Goal: Understand process/instructions: Learn how to perform a task or action

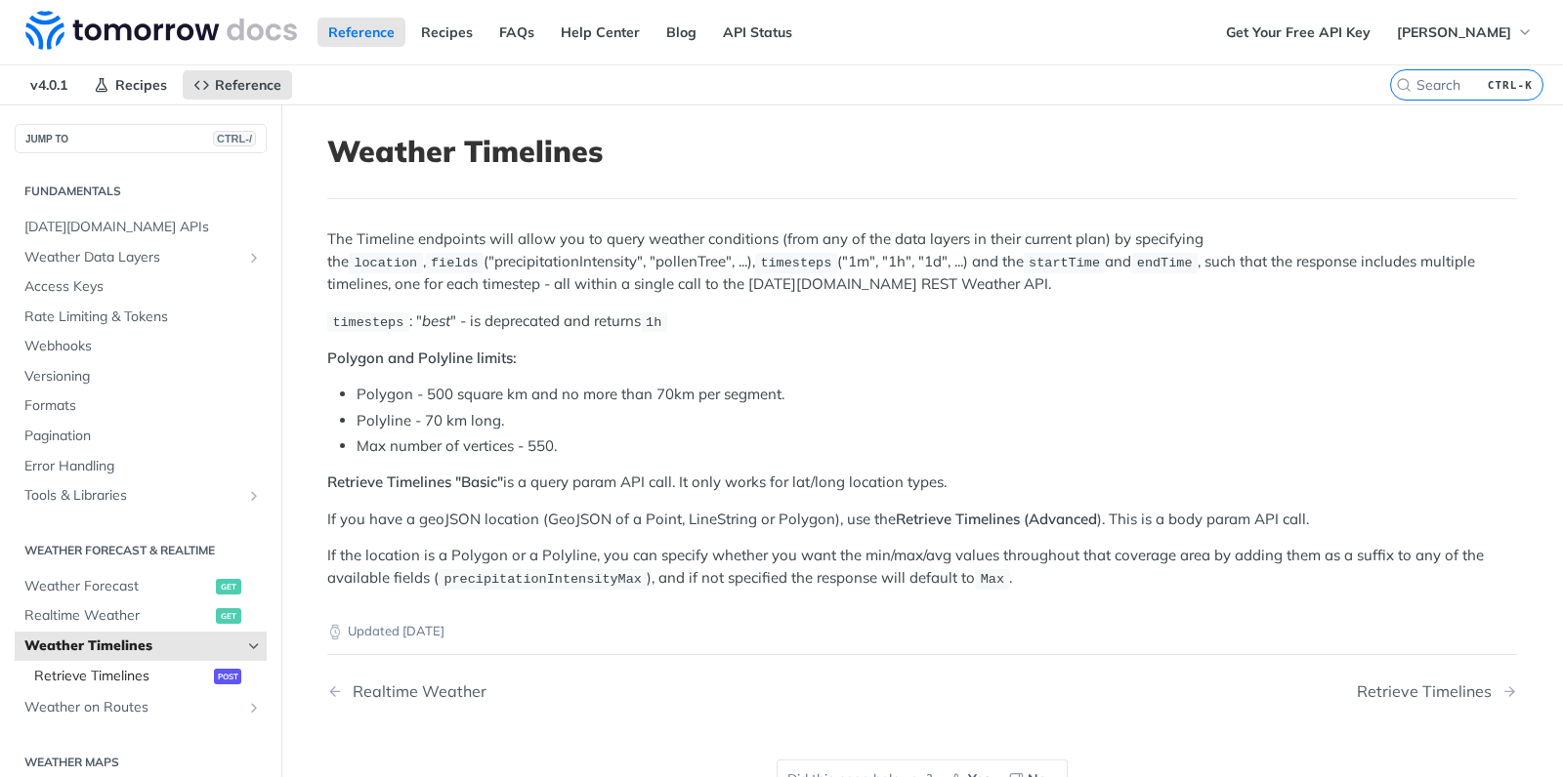
click at [124, 675] on span "Retrieve Timelines" at bounding box center [121, 677] width 175 height 20
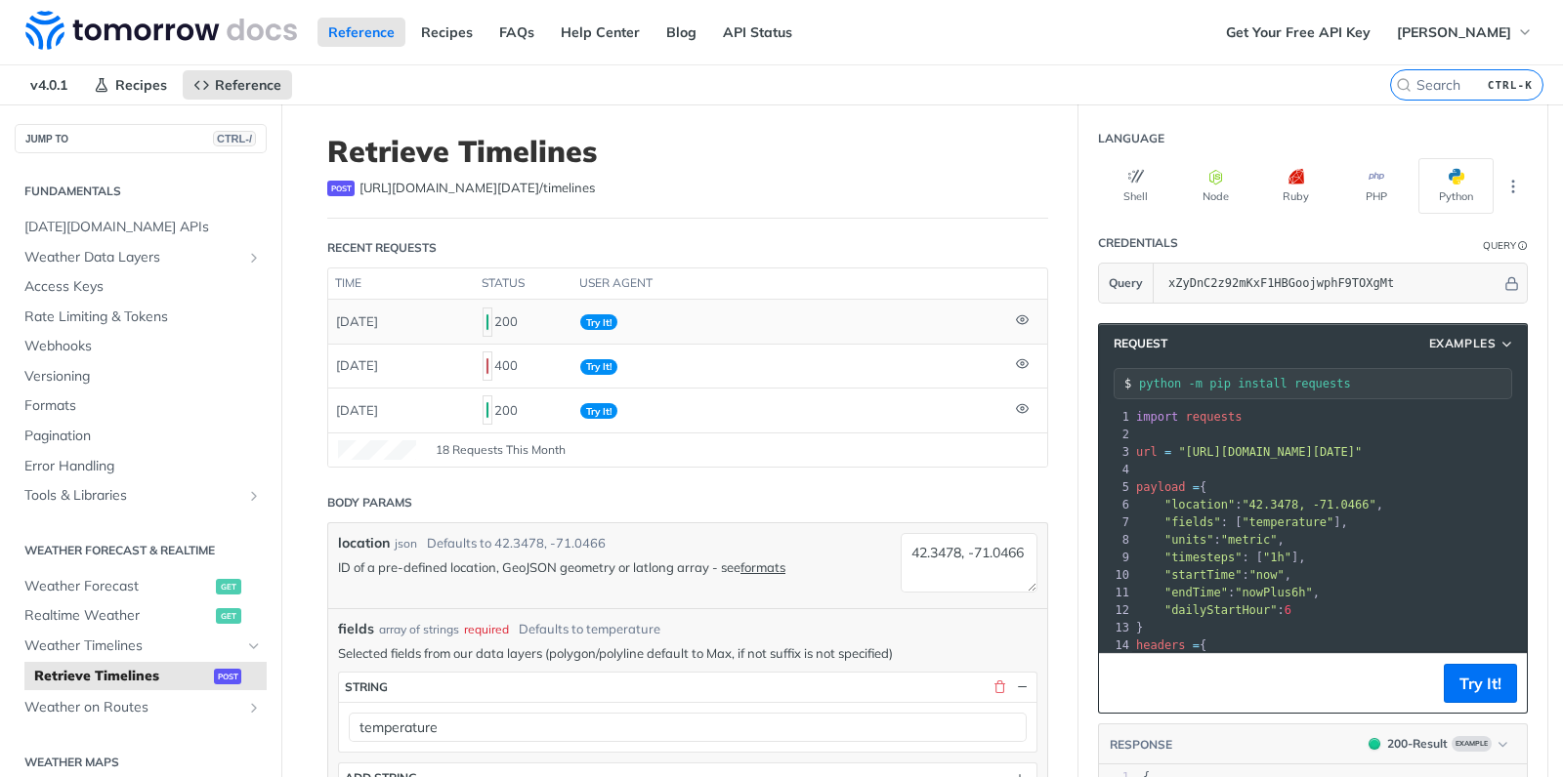
click at [398, 315] on td "[DATE]" at bounding box center [401, 321] width 146 height 43
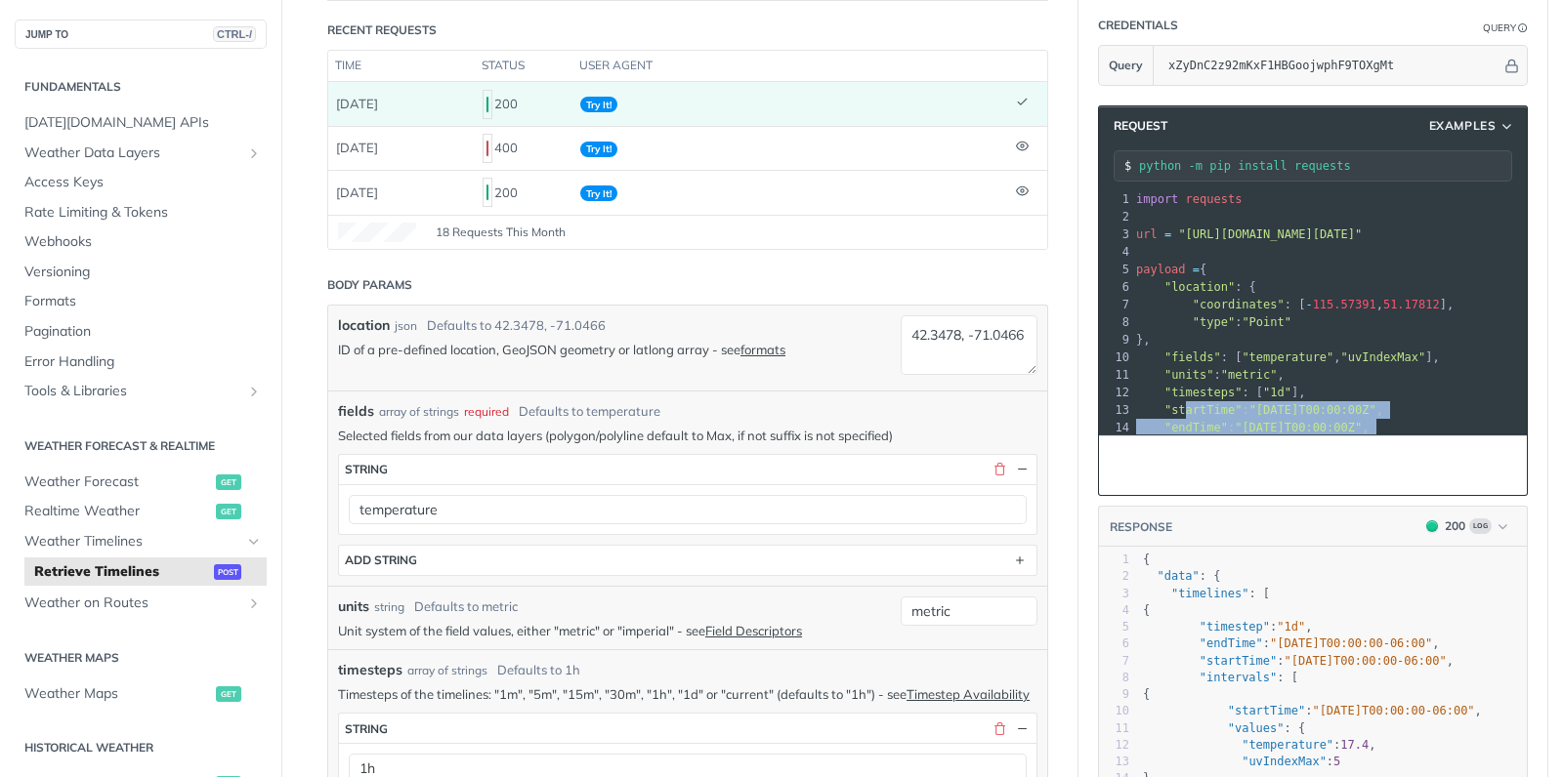
scroll to position [71, 0]
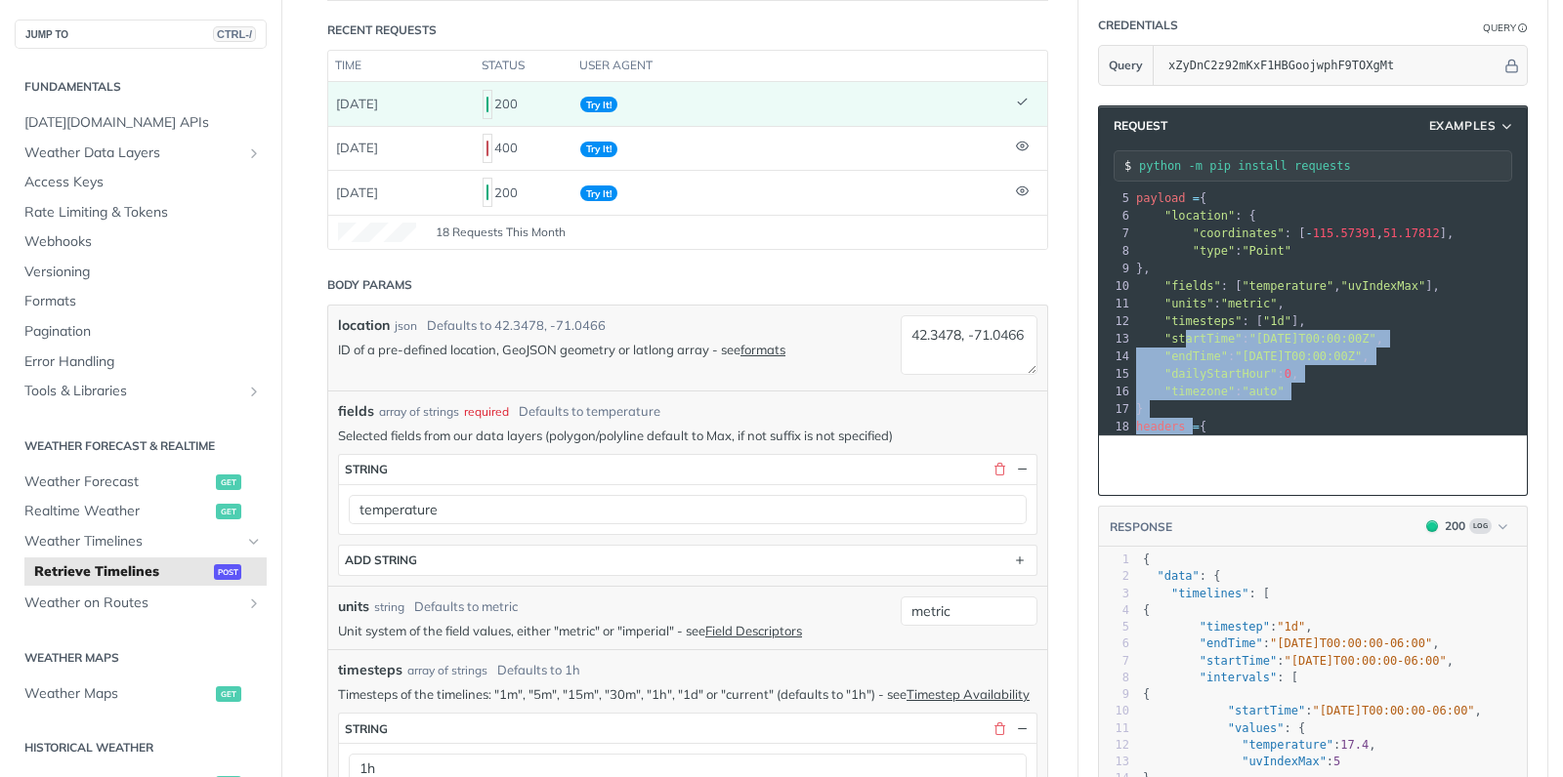
drag, startPoint x: 1184, startPoint y: 403, endPoint x: 1194, endPoint y: 448, distance: 46.2
click at [1194, 448] on div "Request Examples python -m pip install requests xxxxxxxxxx 22 1 import requests…" at bounding box center [1313, 300] width 430 height 391
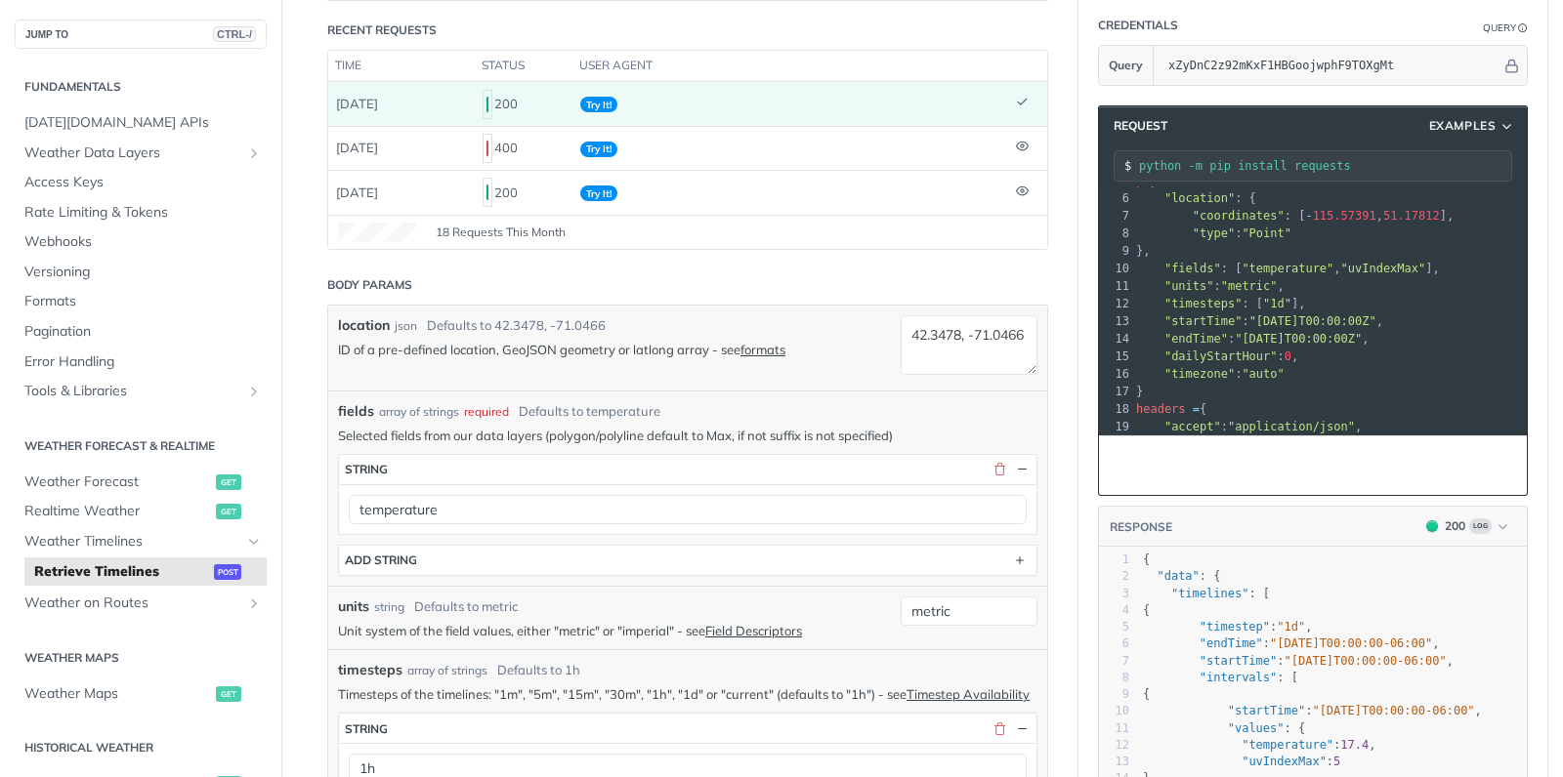
click at [1210, 350] on span ""dailyStartHour"" at bounding box center [1220, 357] width 113 height 14
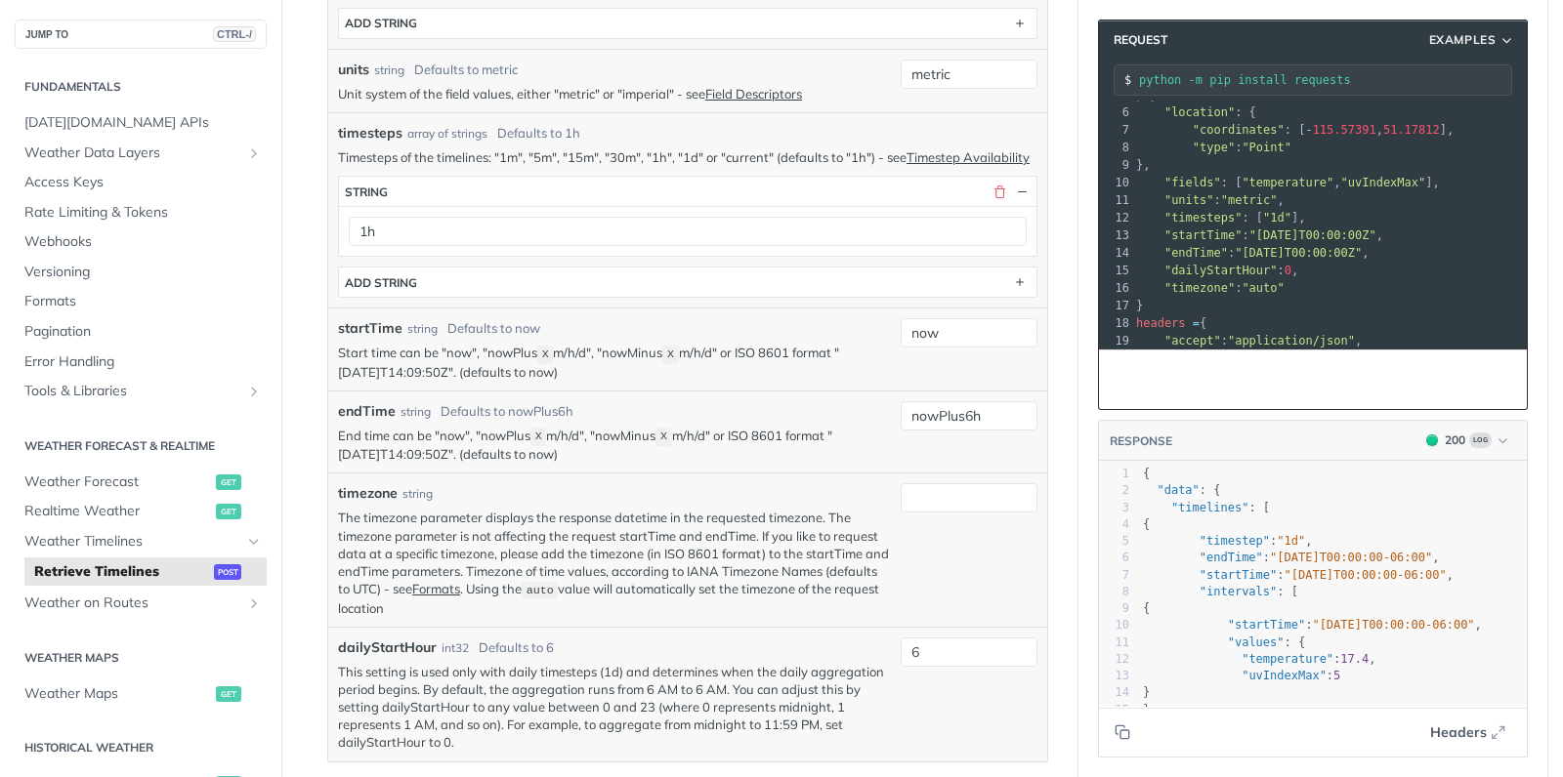
scroll to position [768, 0]
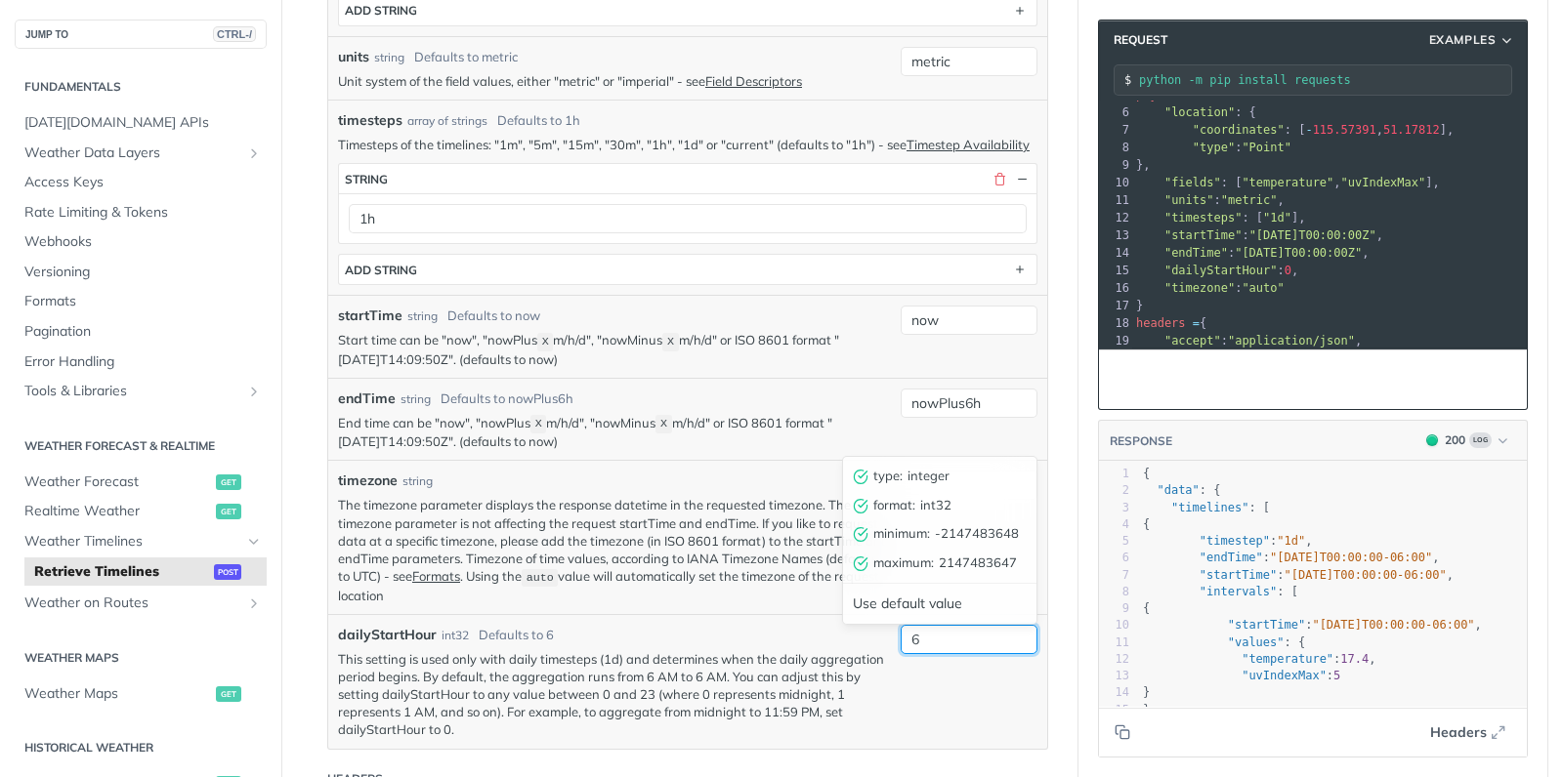
click at [951, 634] on input "6" at bounding box center [968, 639] width 137 height 29
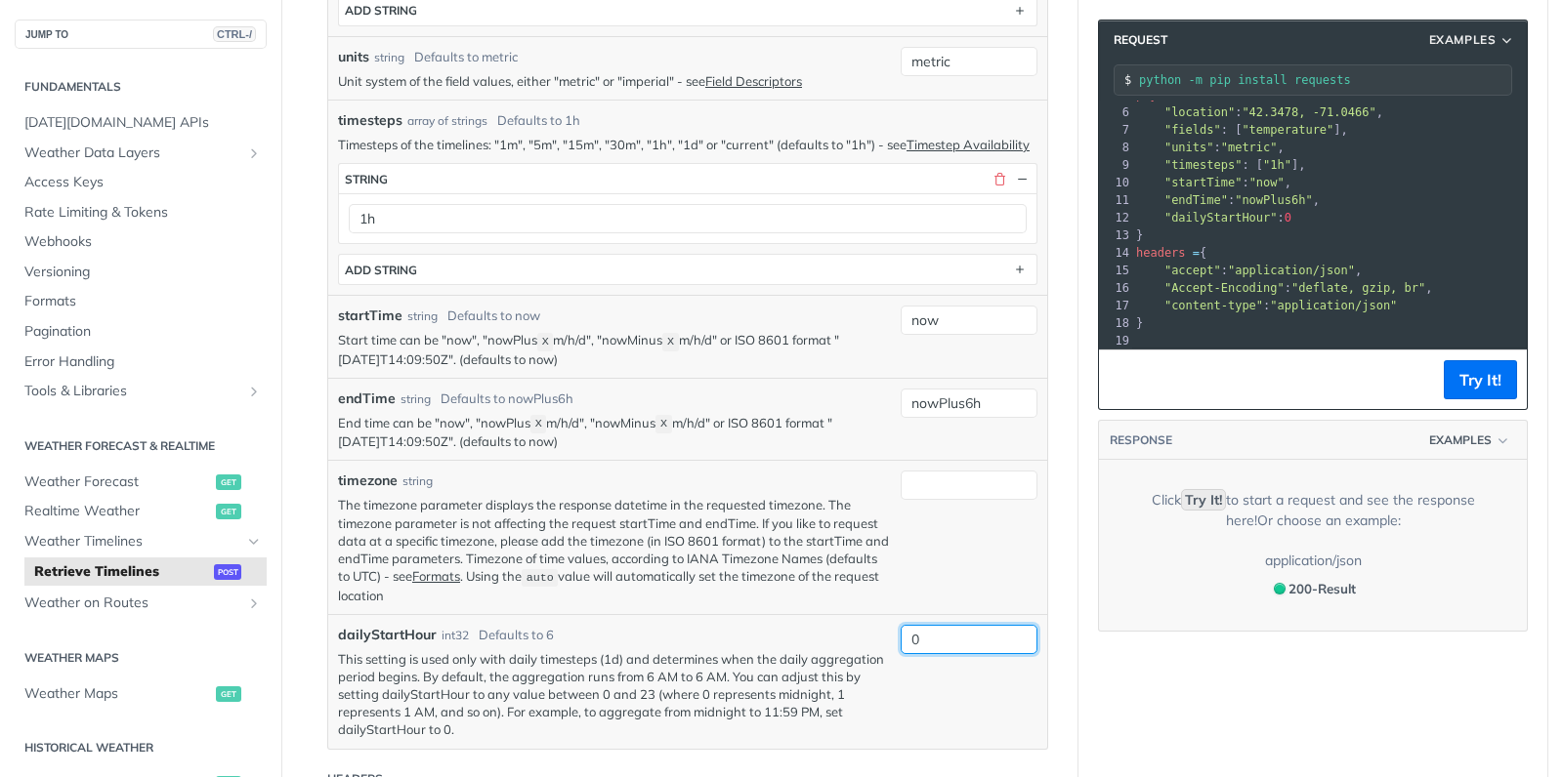
type input "0"
click at [704, 417] on p "End time can be "now", "nowPlus X m/h/d", "nowMinus X m/h/d" or ISO 8601 format…" at bounding box center [614, 432] width 553 height 37
click at [992, 393] on input "nowPlus6h" at bounding box center [968, 403] width 137 height 29
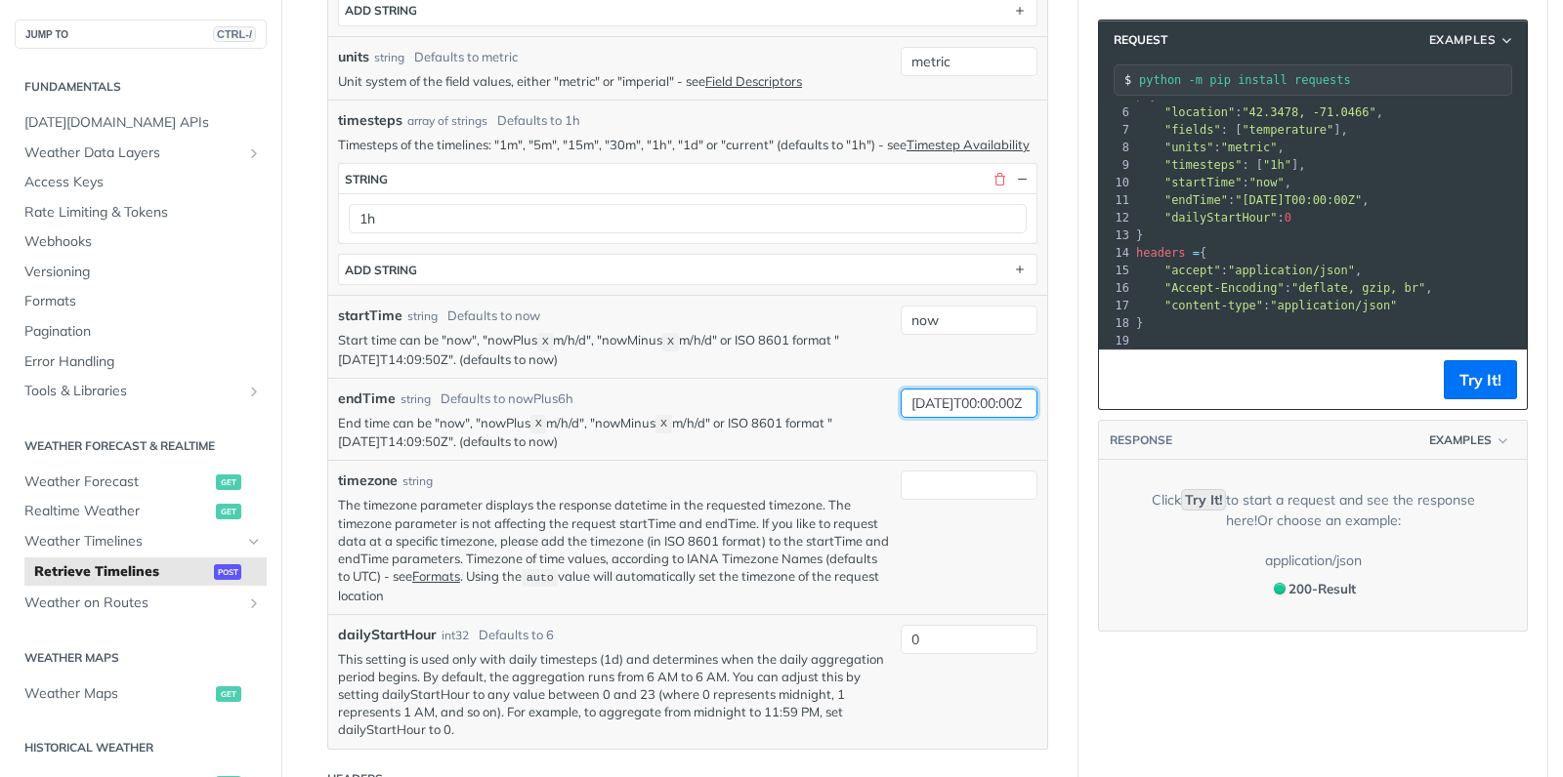
type input "[DATE]T00:00:00Z"
drag, startPoint x: 1327, startPoint y: 201, endPoint x: 1344, endPoint y: 197, distance: 17.1
click at [1344, 197] on span ""[DATE]T00:00:00Z"" at bounding box center [1298, 200] width 127 height 14
click at [1361, 206] on span ""[DATE]T00:00:00Z"" at bounding box center [1298, 200] width 127 height 14
click at [942, 315] on input "now" at bounding box center [968, 320] width 137 height 29
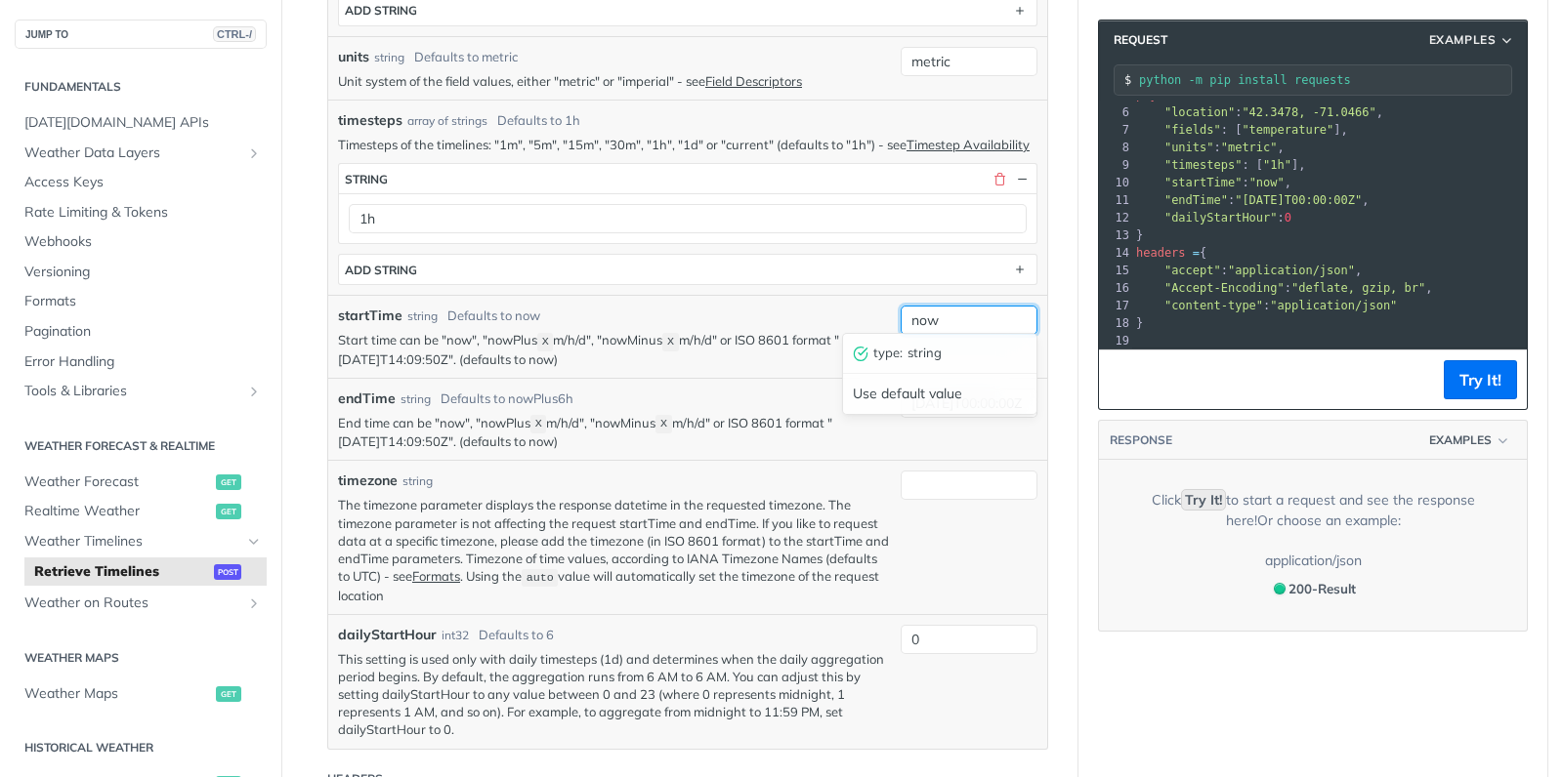
click at [942, 315] on input "now" at bounding box center [968, 320] width 137 height 29
click at [789, 391] on div "endTime string Defaults to nowPlus6h" at bounding box center [614, 399] width 553 height 21
click at [965, 391] on input "[DATE]T00:00:00Z" at bounding box center [968, 403] width 137 height 29
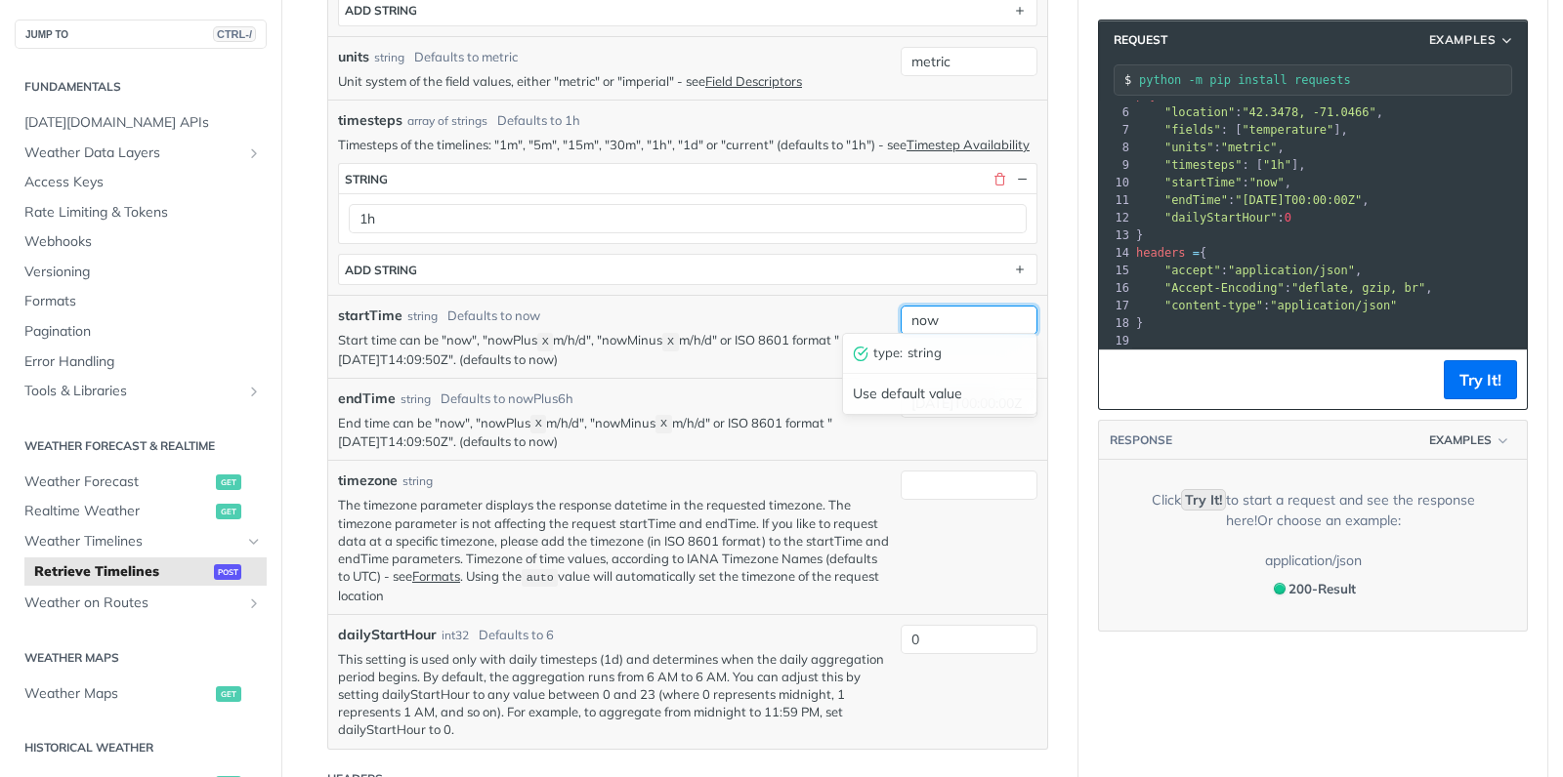
click at [952, 316] on input "now" at bounding box center [968, 320] width 137 height 29
paste input "[DATE]T00:00:00Z"
drag, startPoint x: 942, startPoint y: 312, endPoint x: 955, endPoint y: 313, distance: 13.7
click at [955, 313] on input "[DATE]T00:00:00Z" at bounding box center [968, 320] width 137 height 29
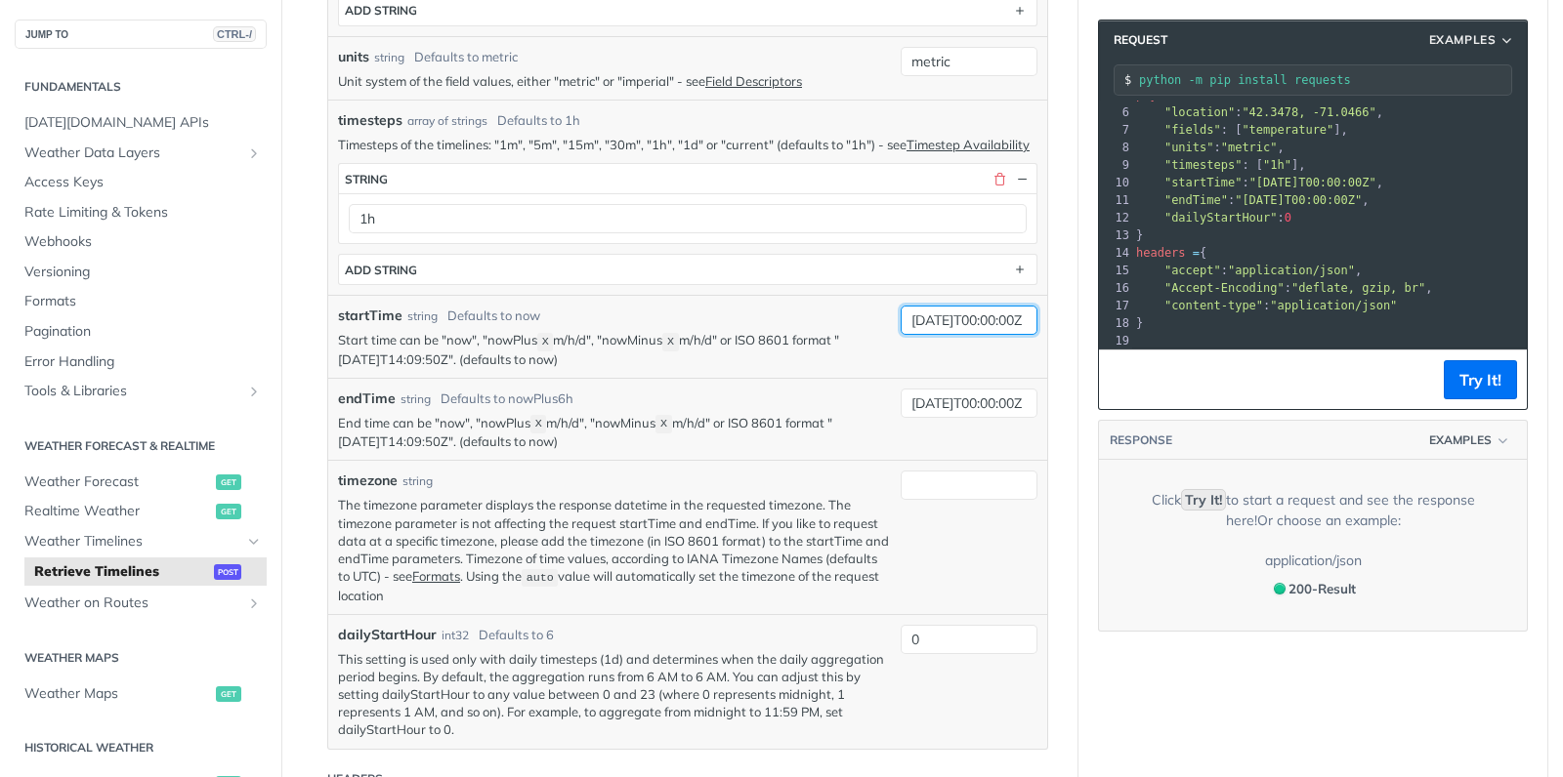
scroll to position [0, 25]
type input "[DATE]T00:00:00Z"
click at [1050, 224] on article "Retrieve Timelines post [URL][DOMAIN_NAME][DATE] /timelines Recent Requests tim…" at bounding box center [687, 610] width 781 height 2546
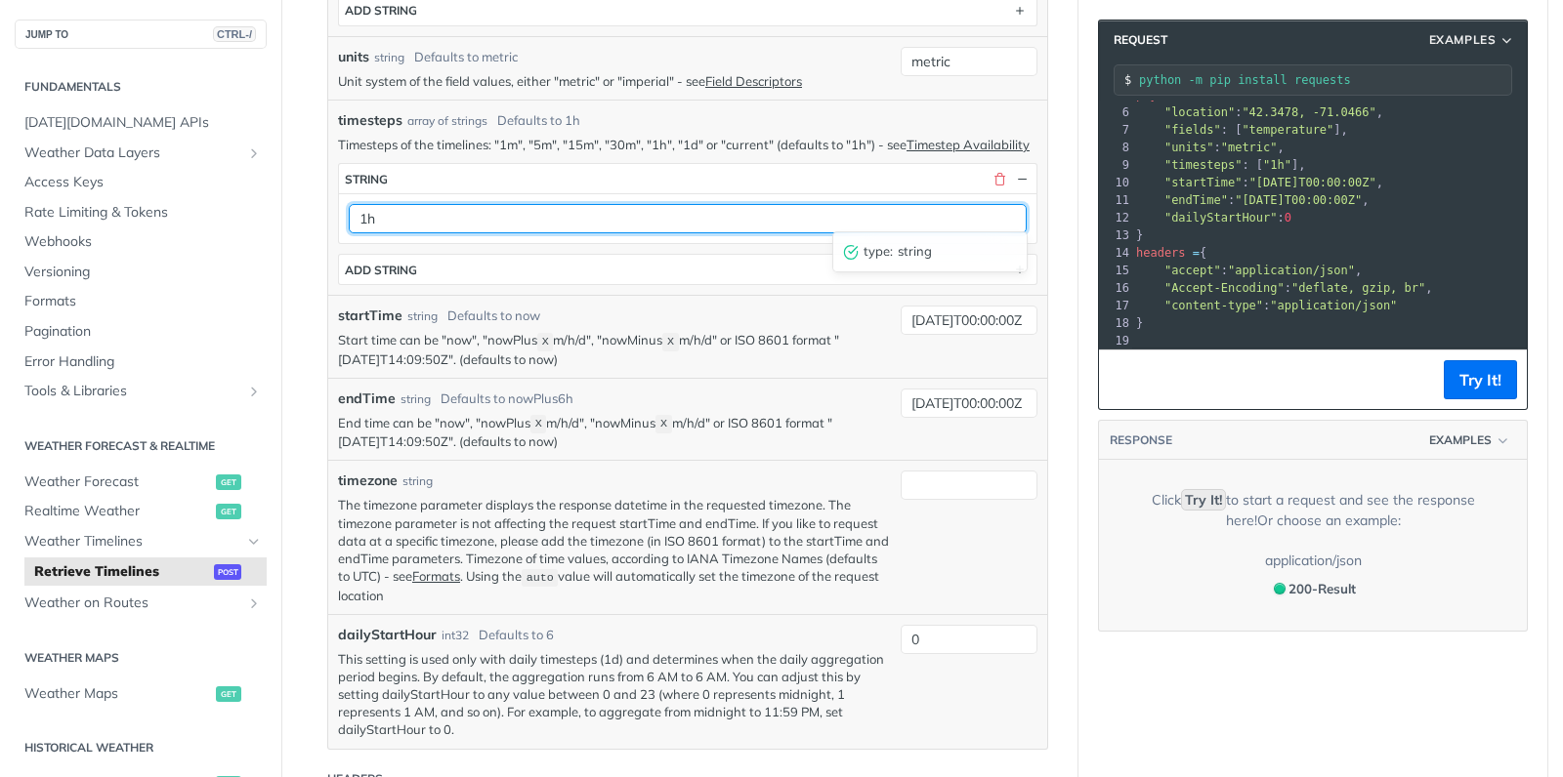
click at [407, 210] on input "1h" at bounding box center [688, 218] width 678 height 29
type input "1d"
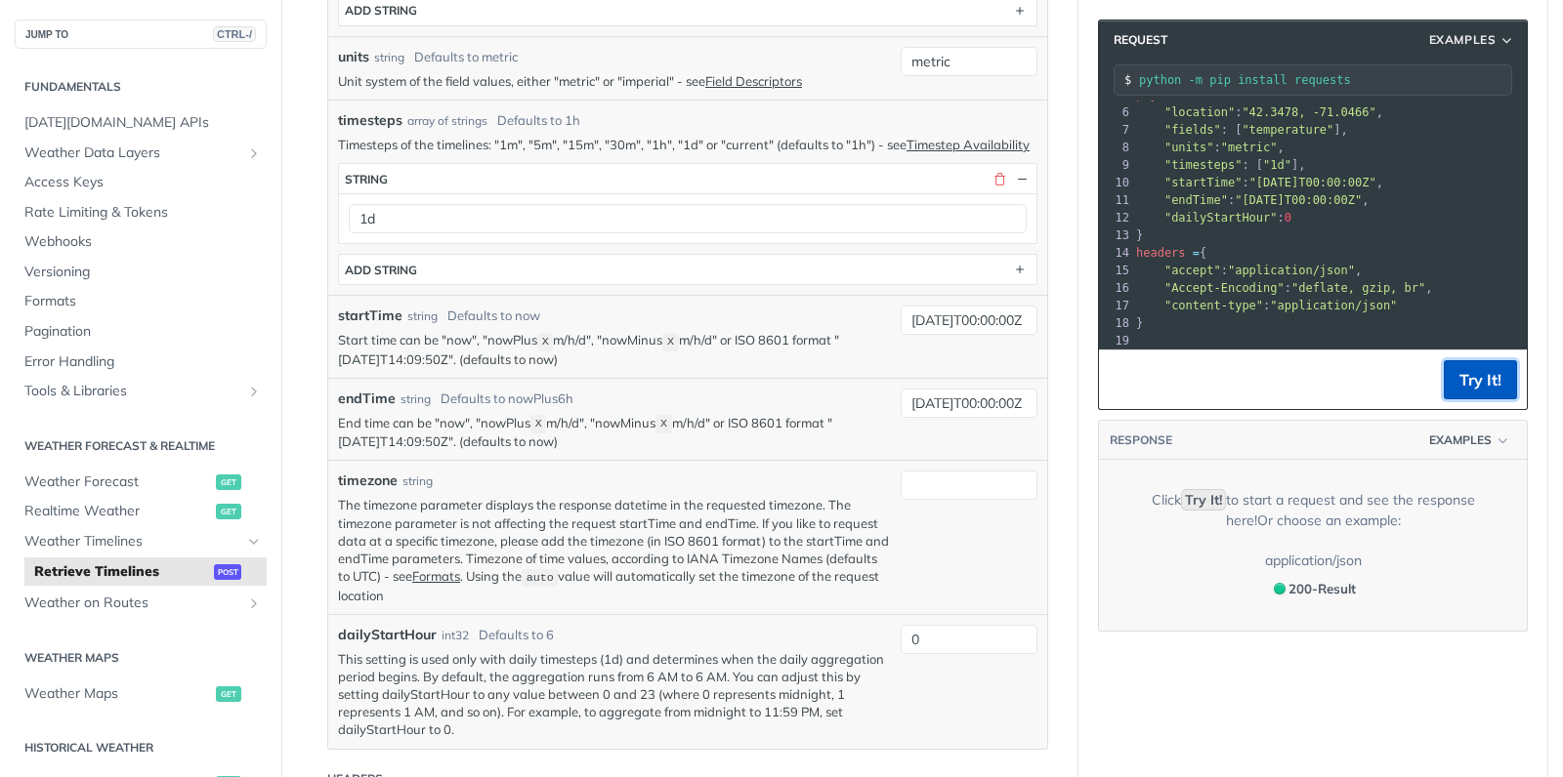
click at [1477, 379] on button "Try It!" at bounding box center [1480, 379] width 73 height 39
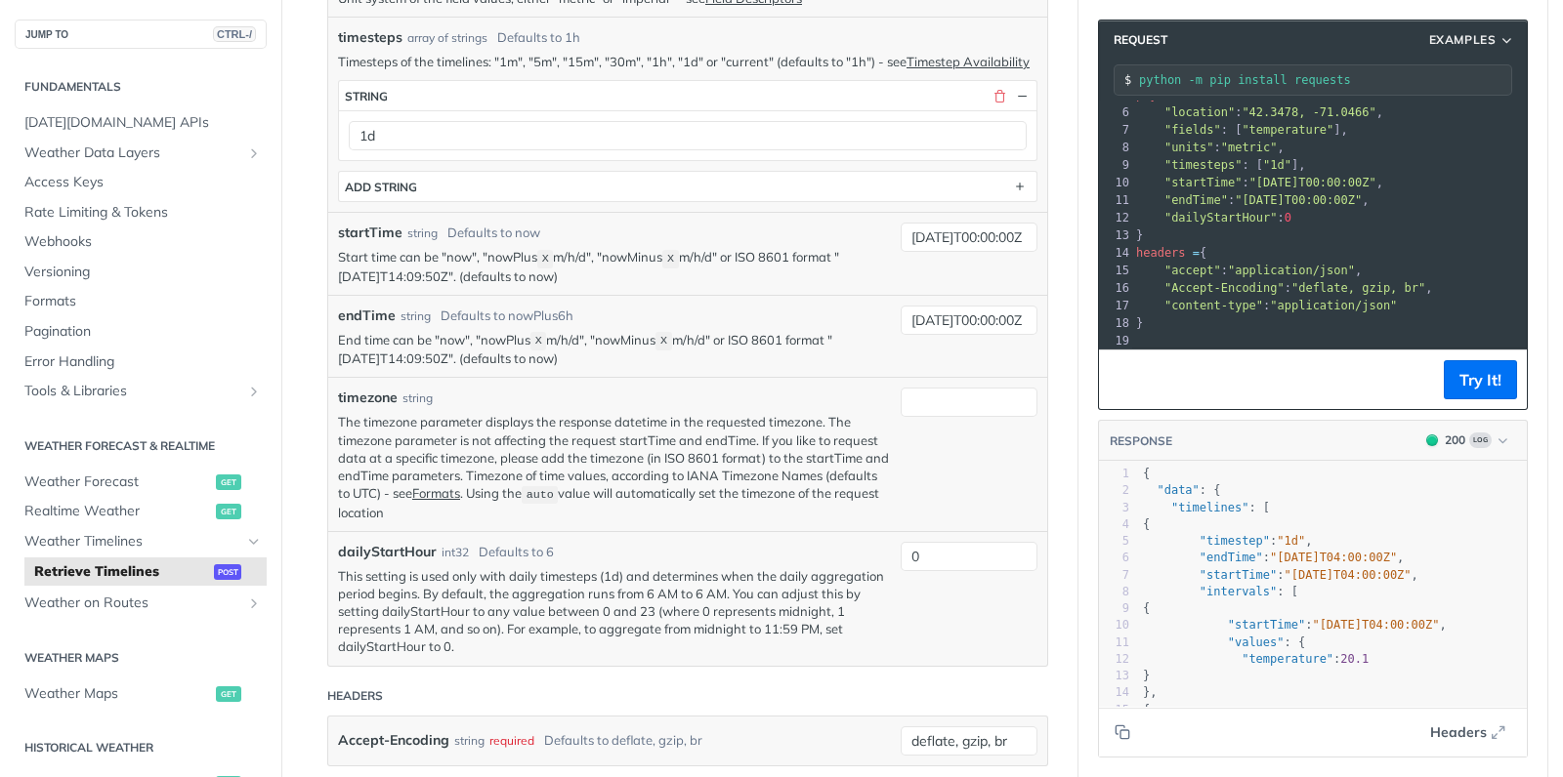
scroll to position [844, 0]
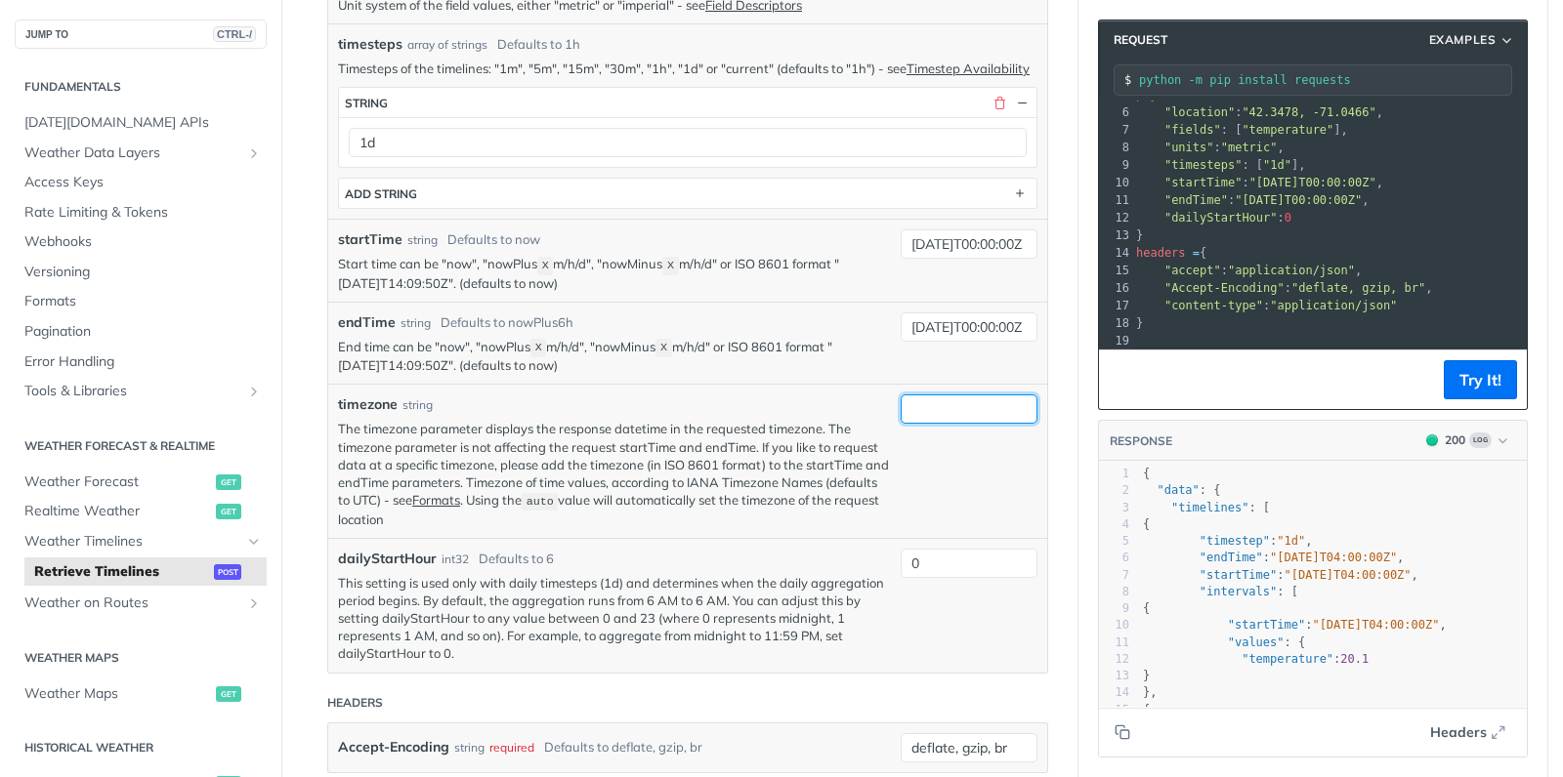
click at [945, 405] on input "timezone" at bounding box center [968, 409] width 137 height 29
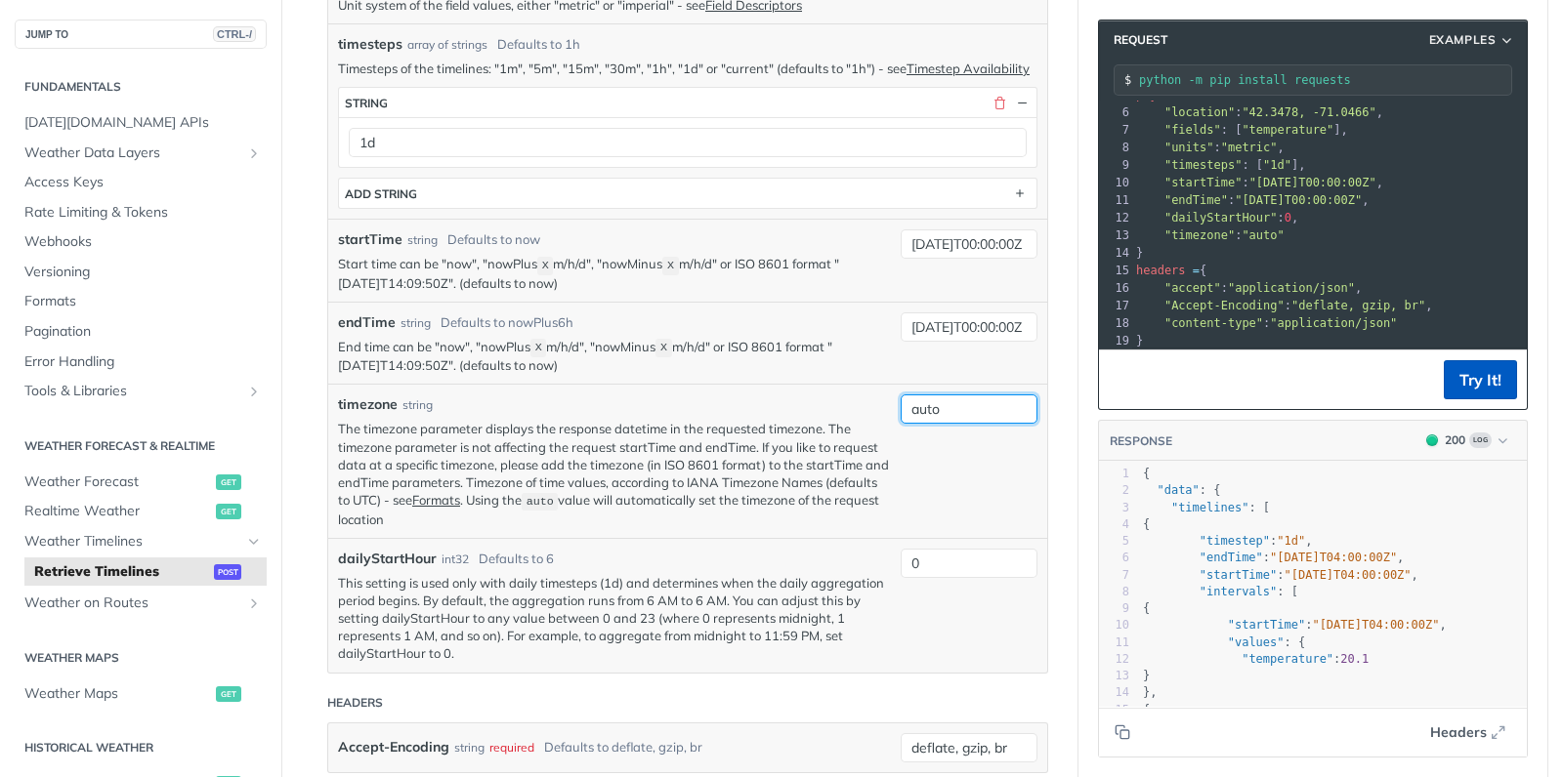
type input "auto"
click at [1488, 386] on button "Try It!" at bounding box center [1480, 379] width 73 height 39
click at [1123, 731] on icon "Copy to clipboard" at bounding box center [1124, 735] width 9 height 9
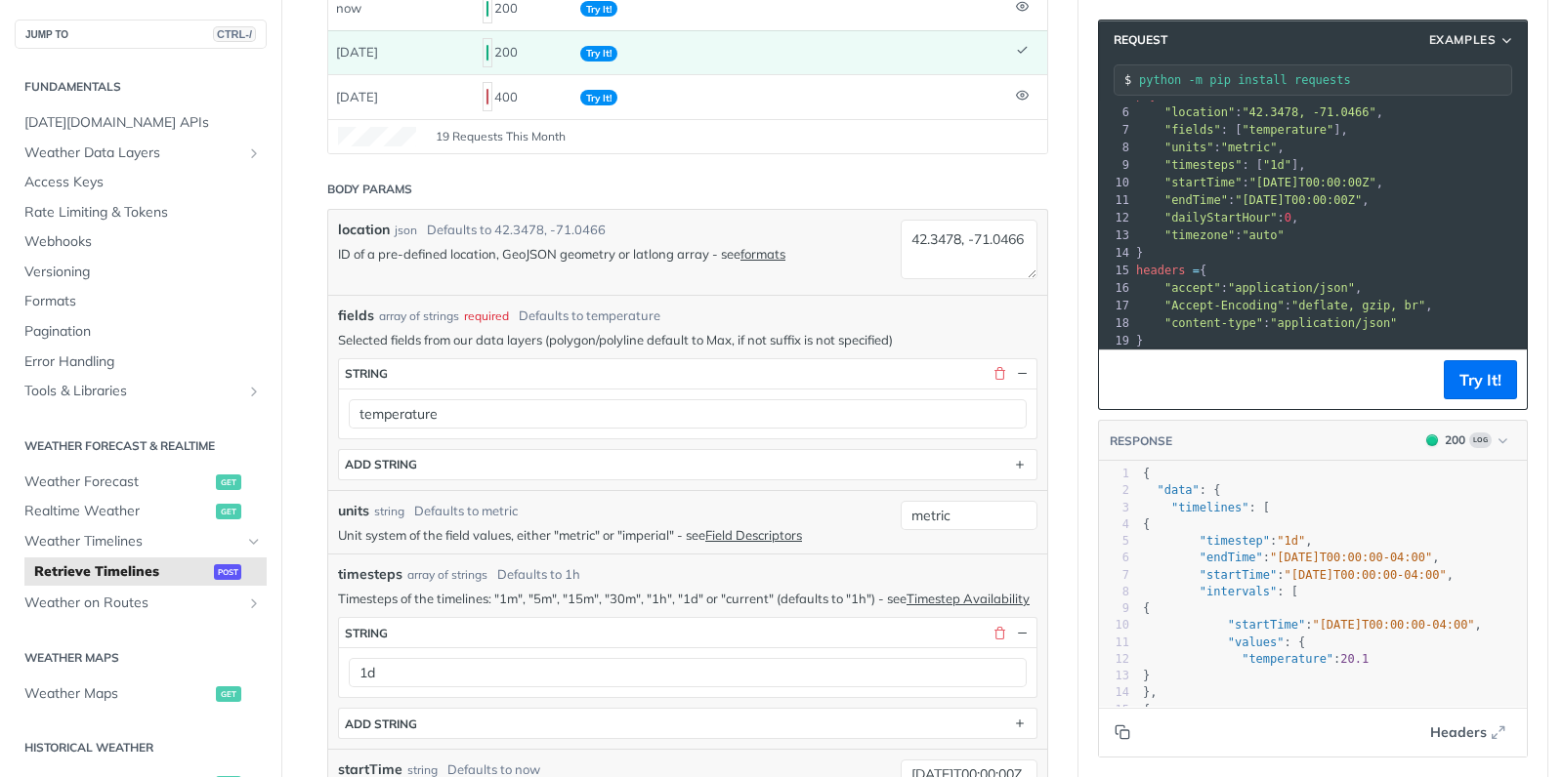
scroll to position [289, 0]
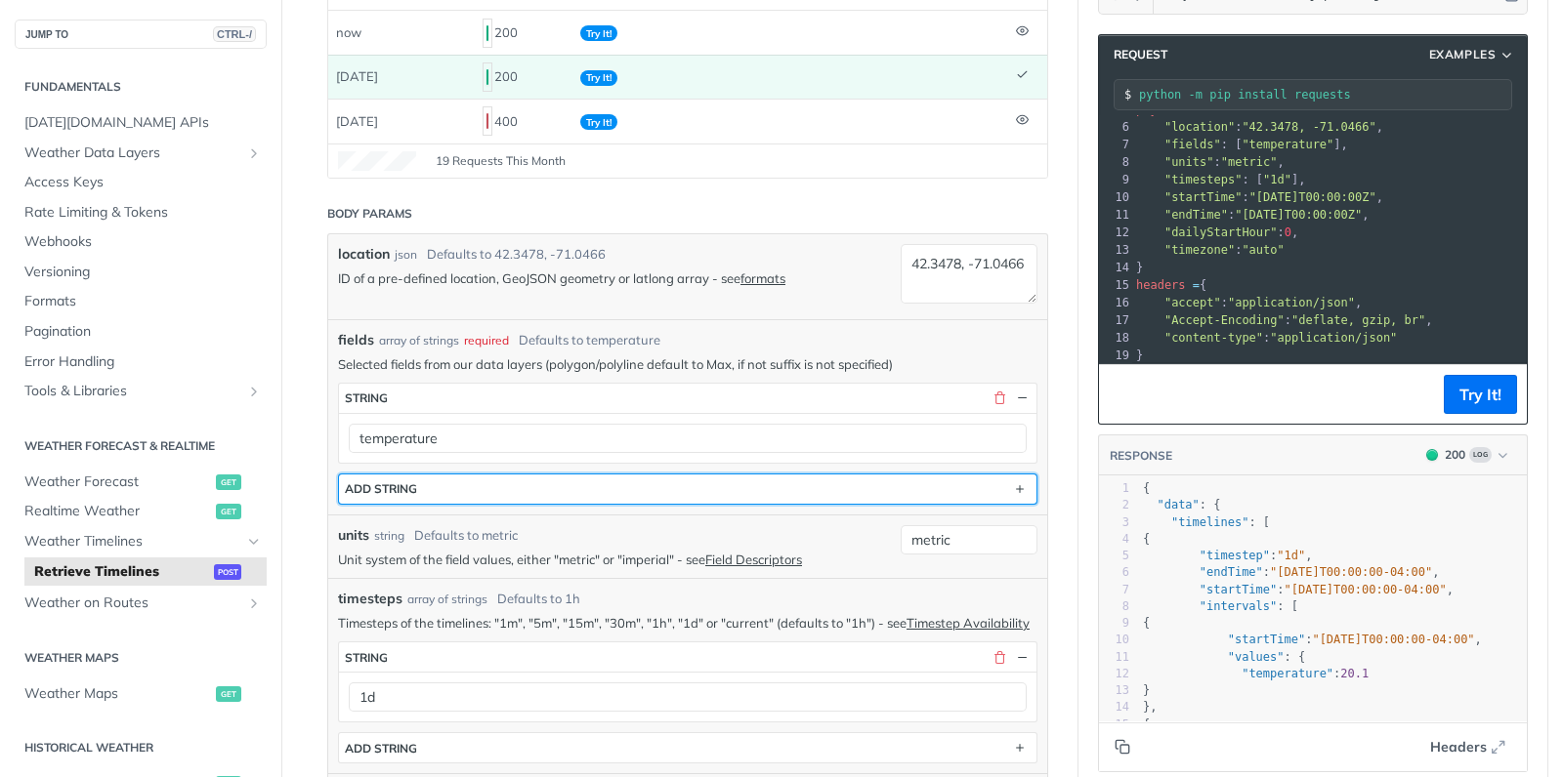
click at [1008, 480] on button "ADD string" at bounding box center [687, 489] width 697 height 29
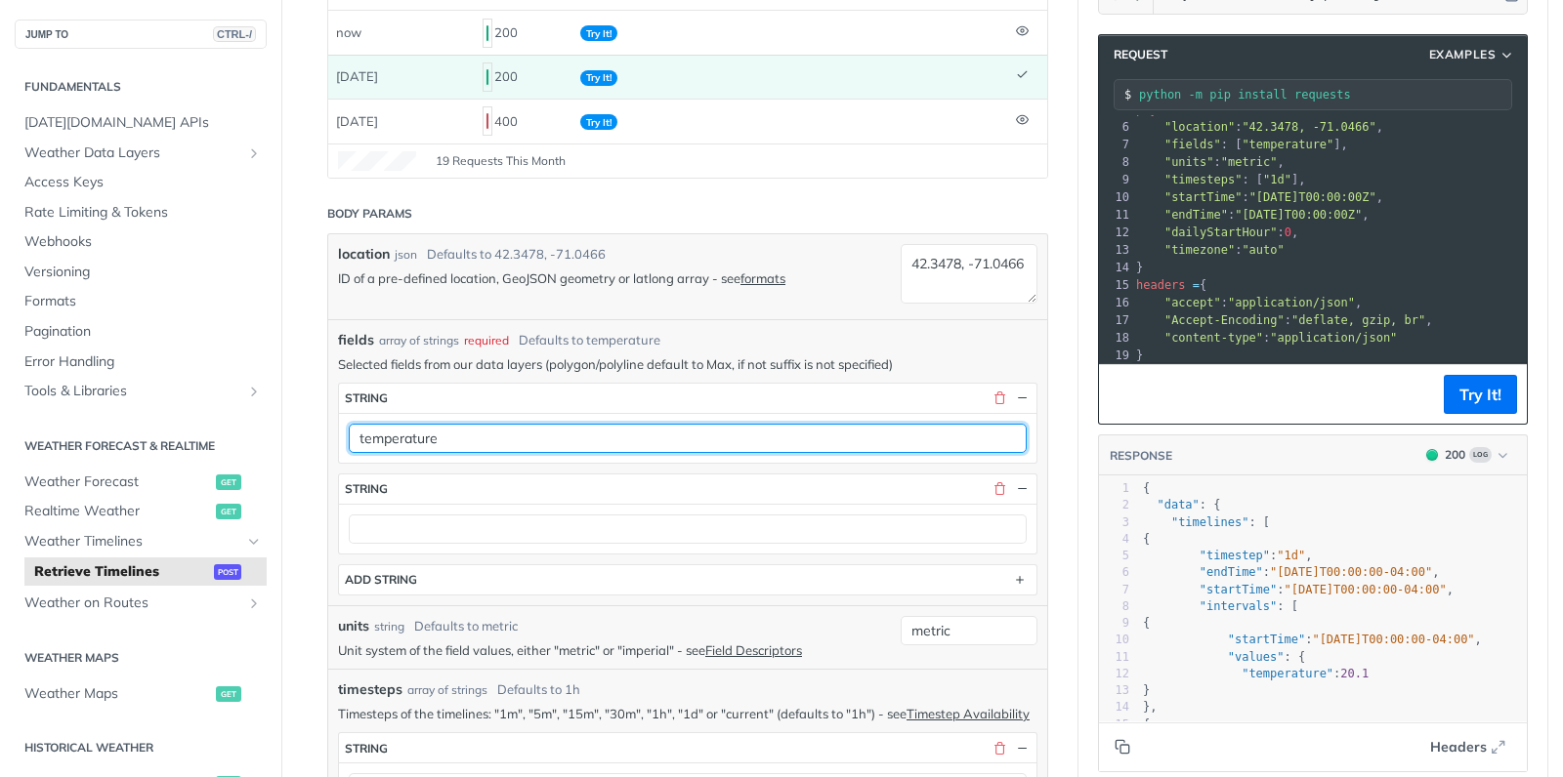
click at [469, 430] on input "temperature" at bounding box center [688, 438] width 678 height 29
click at [439, 436] on input "temperatureMin" at bounding box center [688, 438] width 678 height 29
type input "temperatureMin"
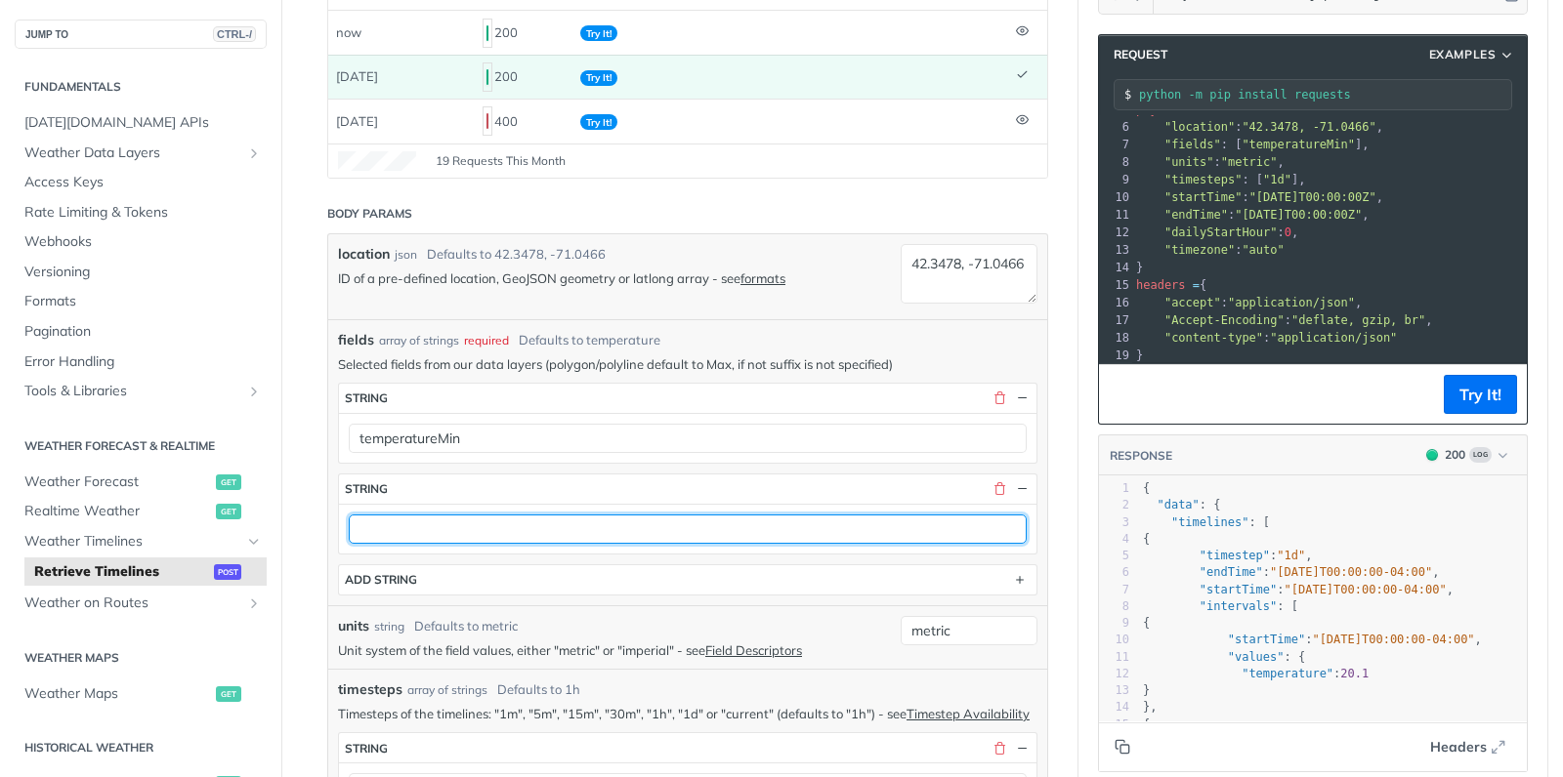
click at [438, 525] on input "text" at bounding box center [688, 529] width 678 height 29
paste input "temperatureMin"
type input "temperatureMax"
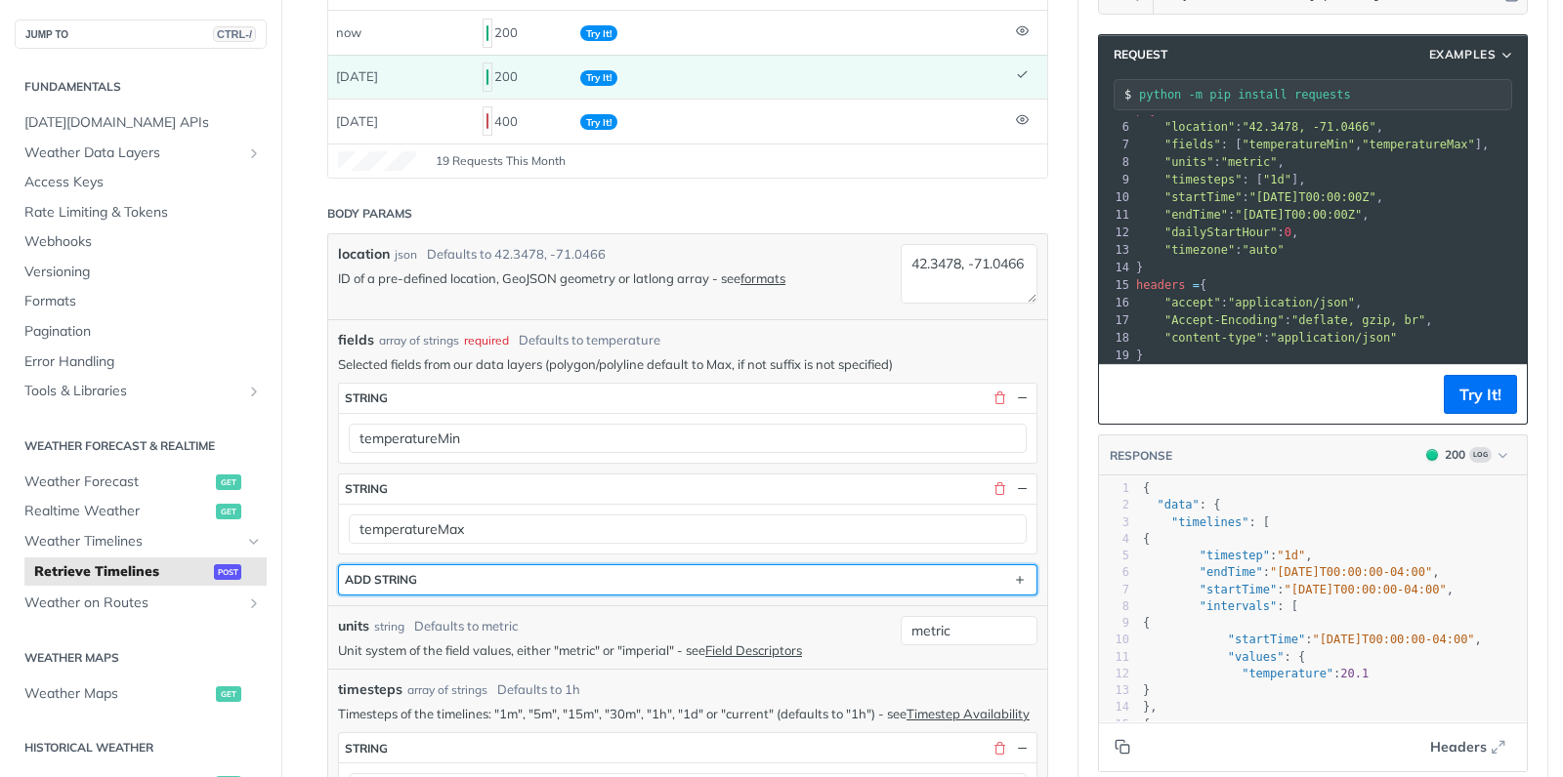
click at [610, 572] on button "ADD string" at bounding box center [687, 579] width 697 height 29
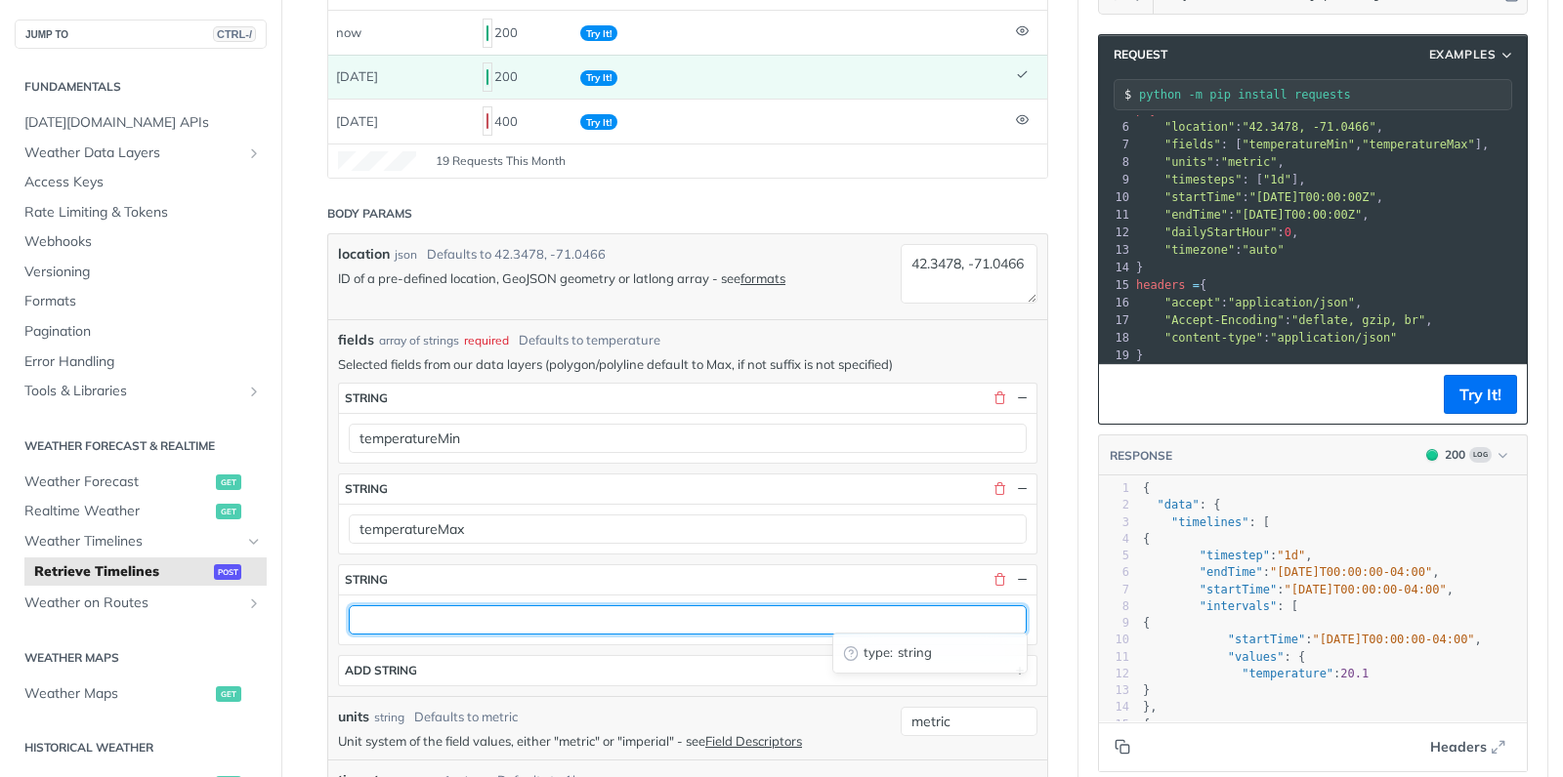
click at [474, 613] on input "text" at bounding box center [688, 620] width 678 height 29
click at [376, 613] on input "UVIndexMax" at bounding box center [688, 620] width 678 height 29
type input "uvIndexMax"
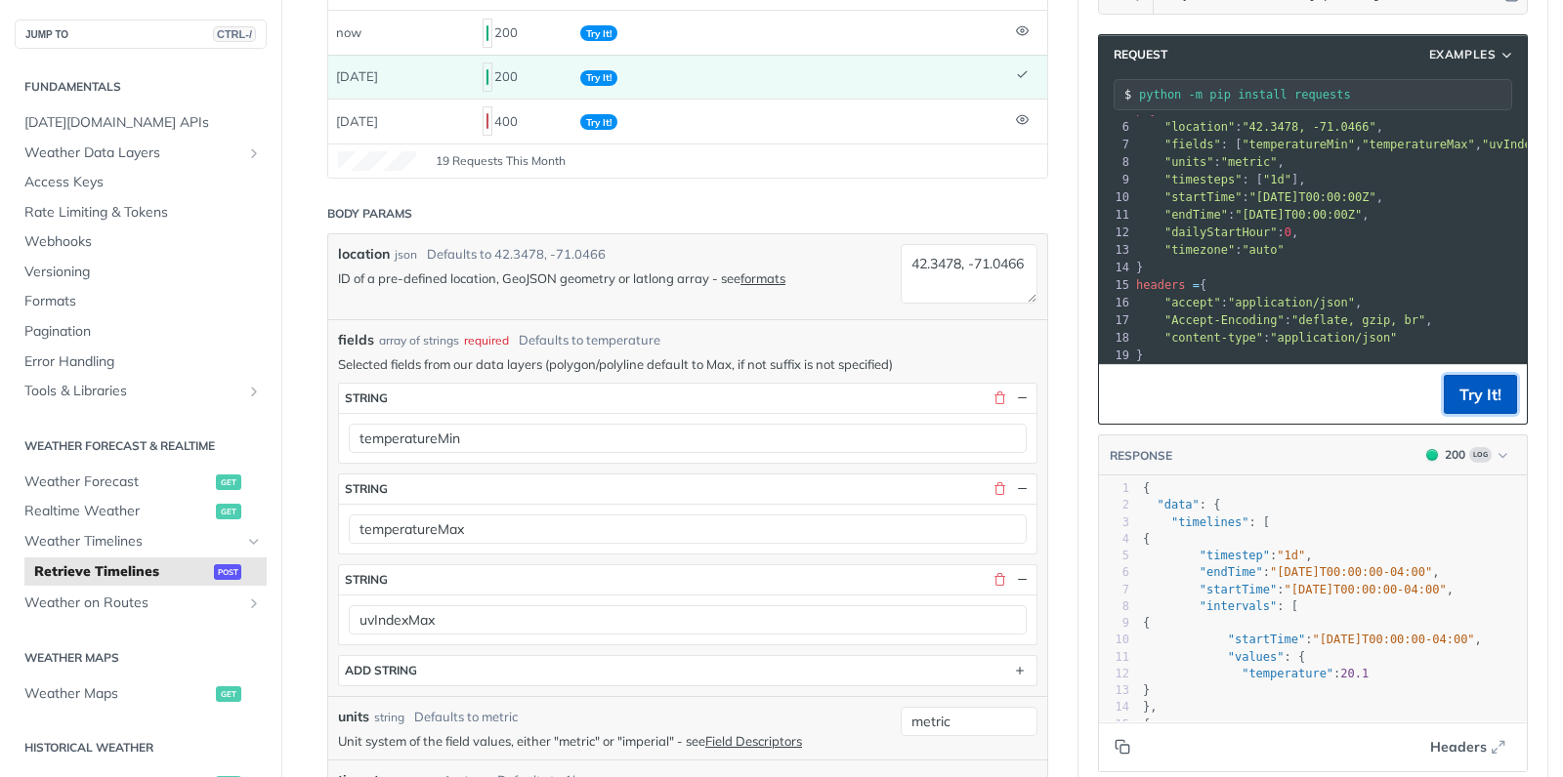
click at [1497, 394] on button "Try It!" at bounding box center [1480, 394] width 73 height 39
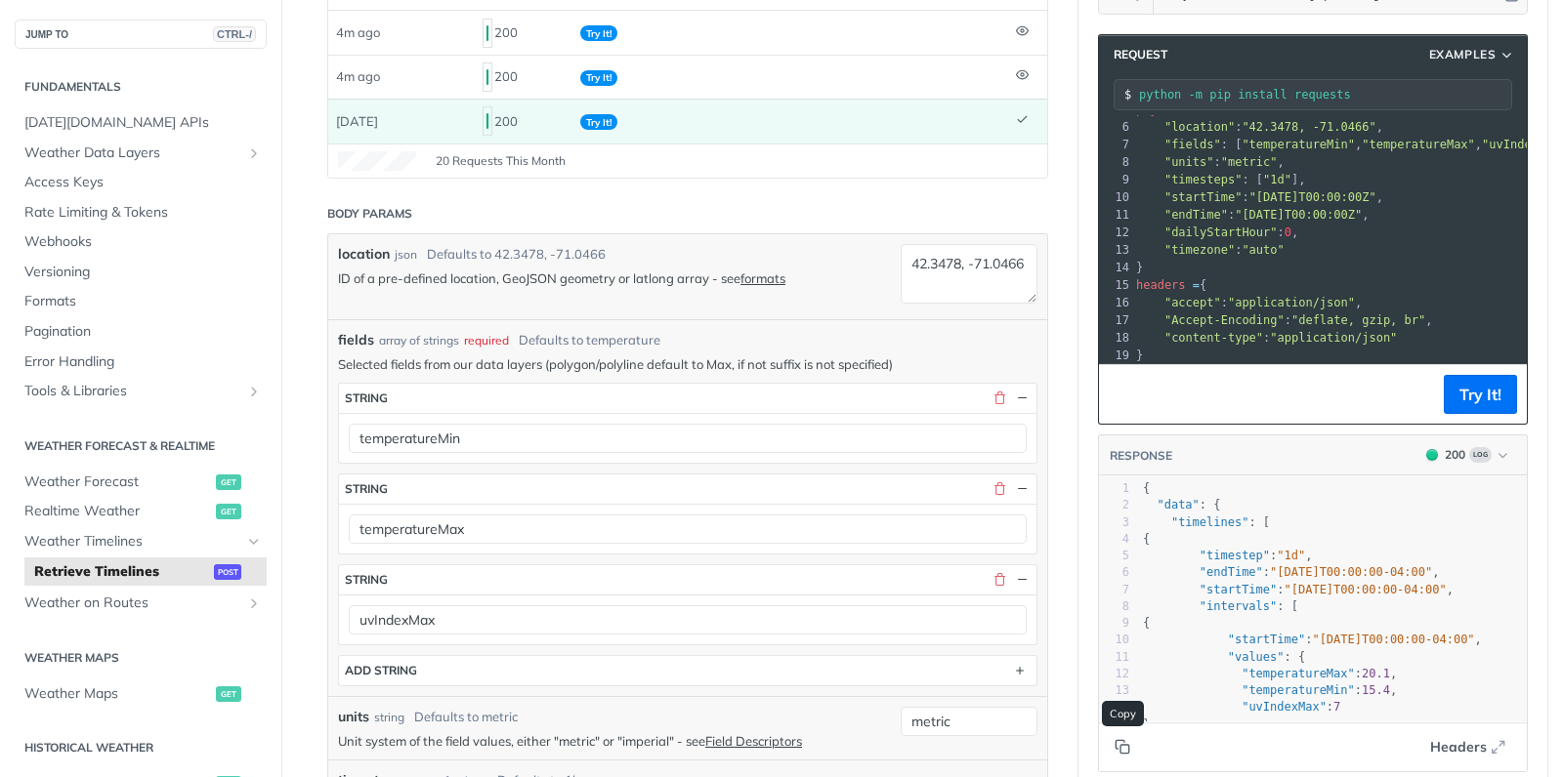
click at [1123, 748] on icon "Copy to clipboard" at bounding box center [1122, 747] width 16 height 16
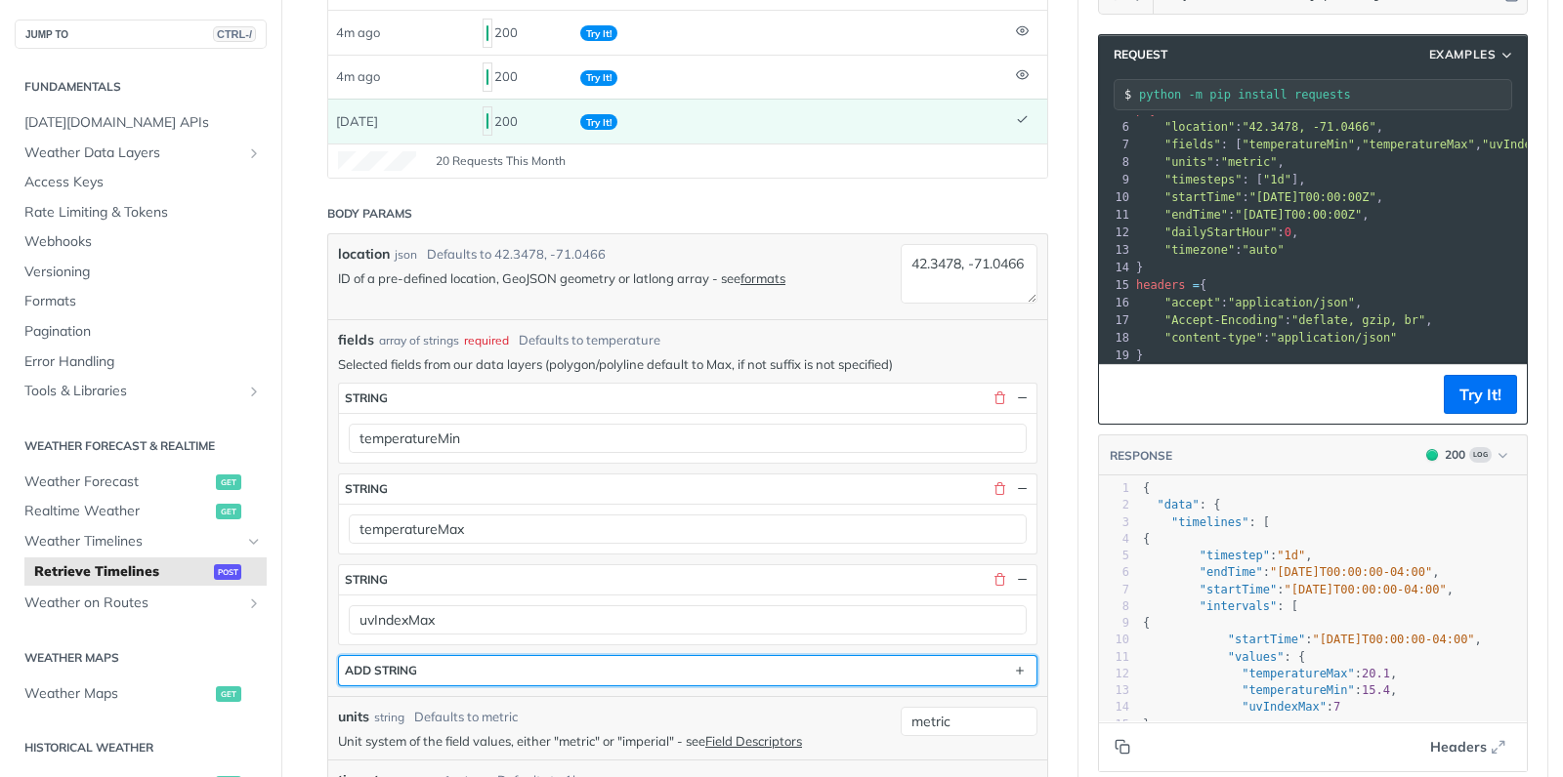
click at [1004, 670] on button "ADD string" at bounding box center [687, 670] width 697 height 29
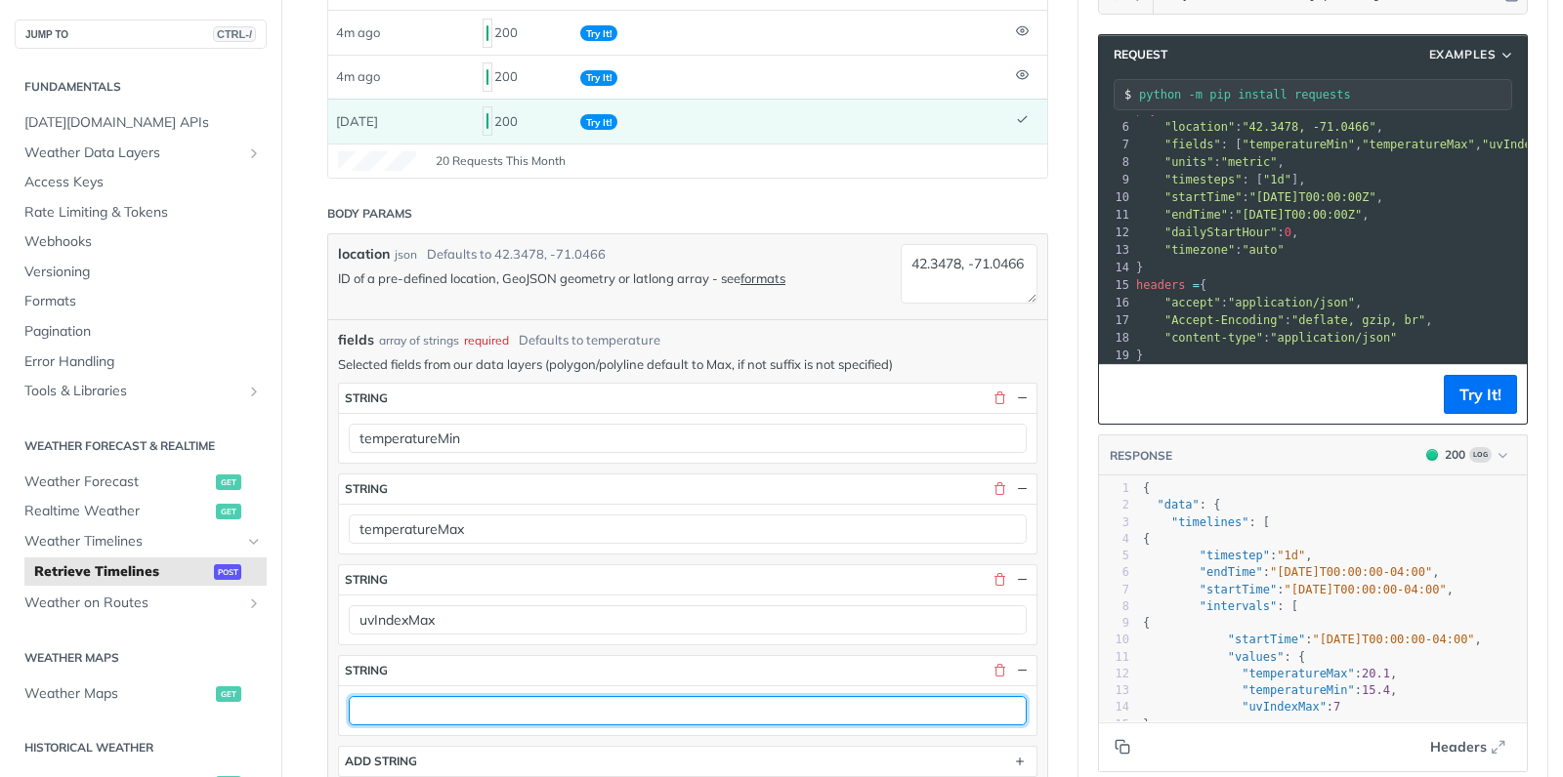
click at [481, 696] on input "text" at bounding box center [688, 710] width 678 height 29
type input "uvIndexMin"
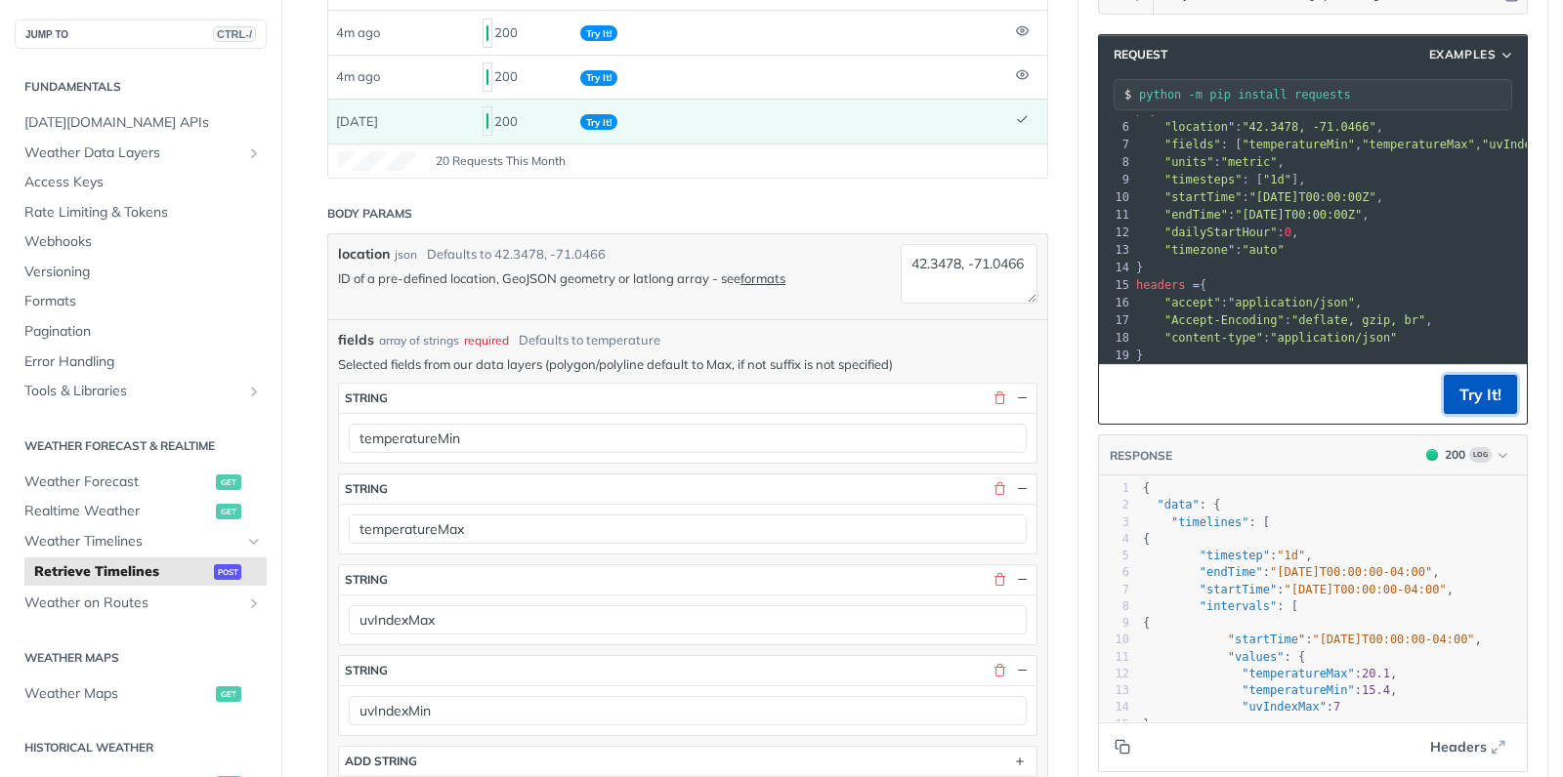
click at [1502, 391] on button "Try It!" at bounding box center [1480, 394] width 73 height 39
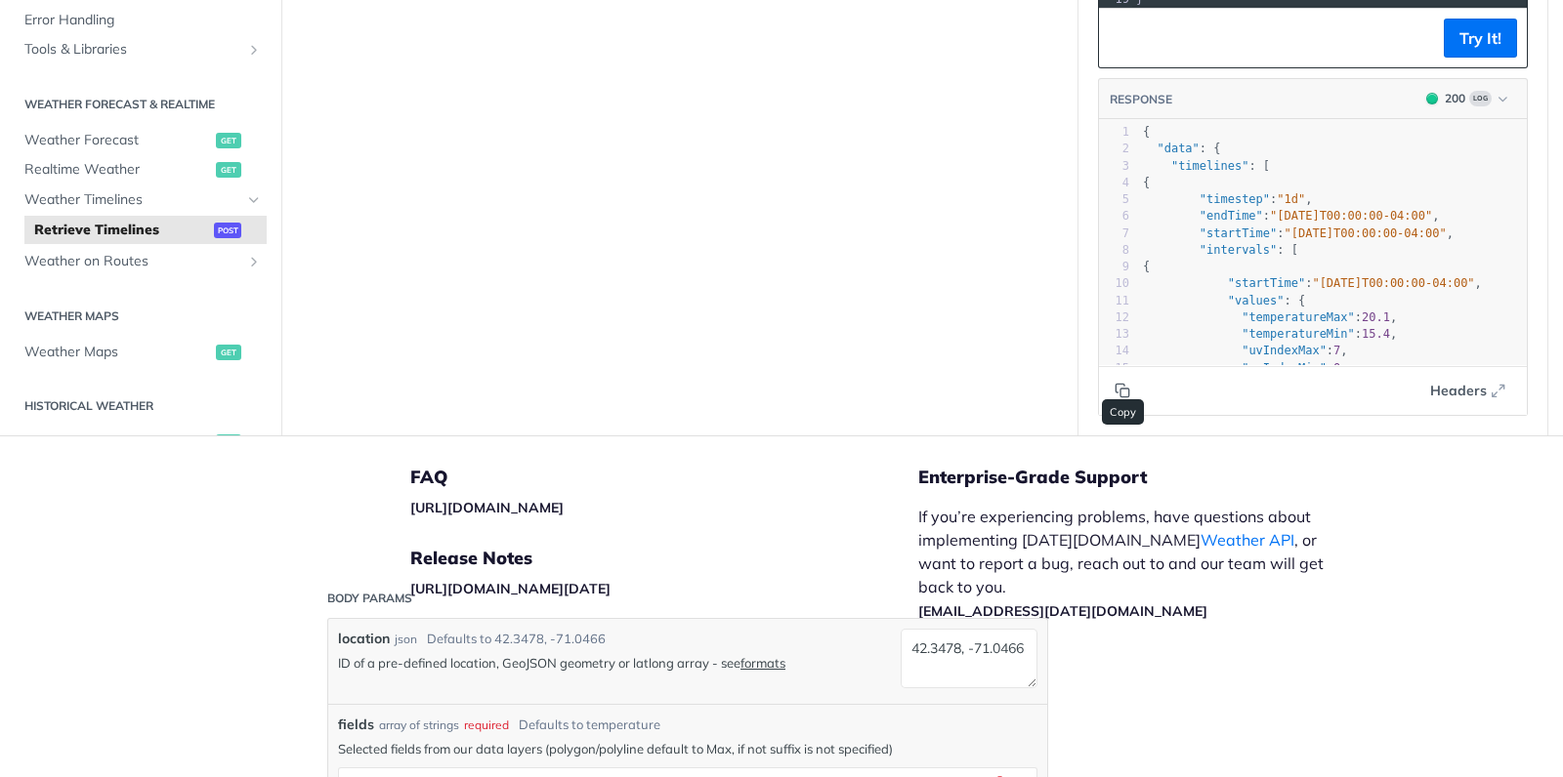
click at [1115, 384] on icon "Copy to clipboard" at bounding box center [1119, 388] width 9 height 9
